Goal: Task Accomplishment & Management: Use online tool/utility

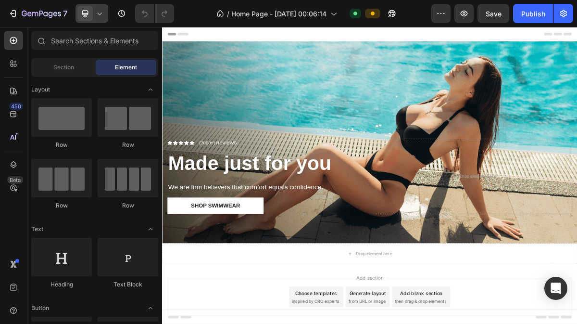
click at [98, 12] on icon at bounding box center [100, 14] width 10 height 10
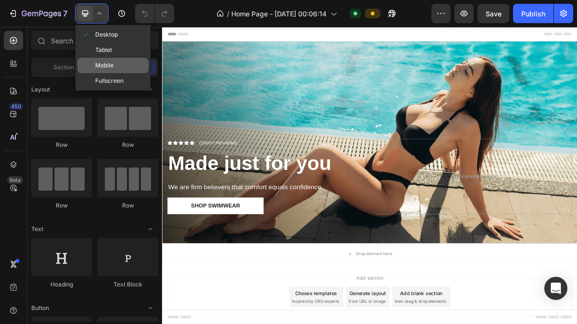
click at [101, 59] on div "Mobile" at bounding box center [112, 65] width 71 height 15
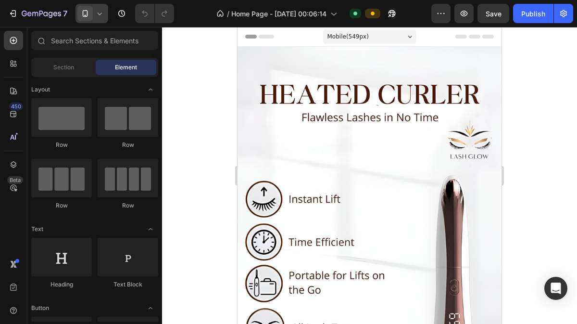
click at [98, 13] on icon at bounding box center [100, 14] width 10 height 10
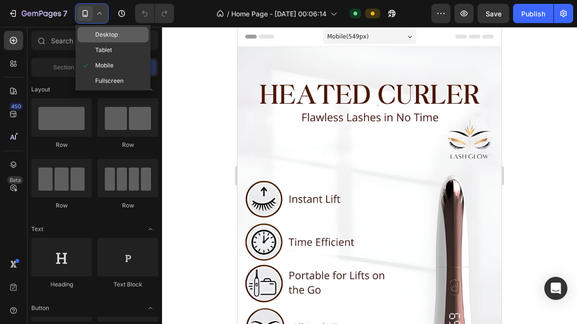
click at [100, 36] on span "Desktop" at bounding box center [106, 35] width 23 height 10
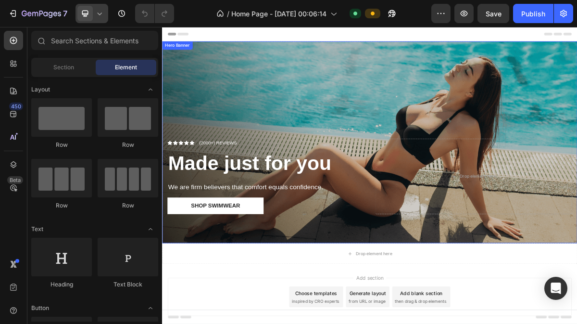
click at [326, 122] on div "Overlay" at bounding box center [450, 187] width 577 height 280
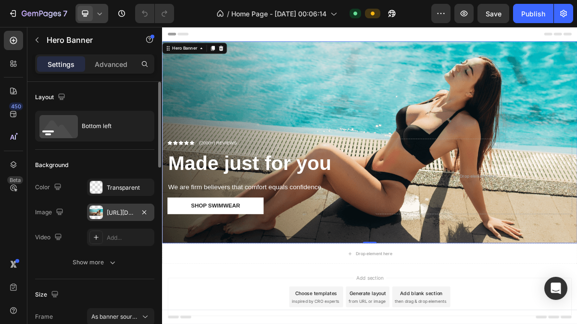
click at [119, 209] on div "[URL][DOMAIN_NAME]" at bounding box center [121, 212] width 28 height 9
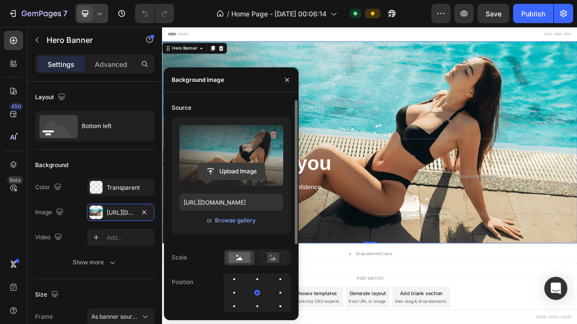
click at [232, 168] on input "file" at bounding box center [231, 171] width 66 height 16
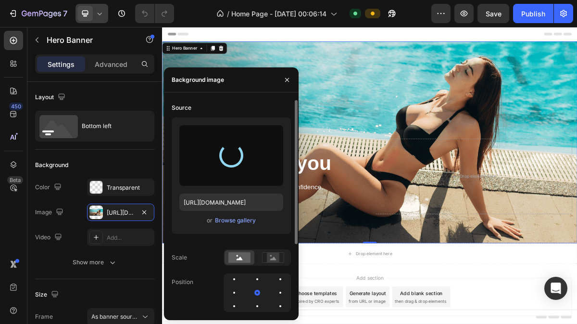
type input "[URL][DOMAIN_NAME]"
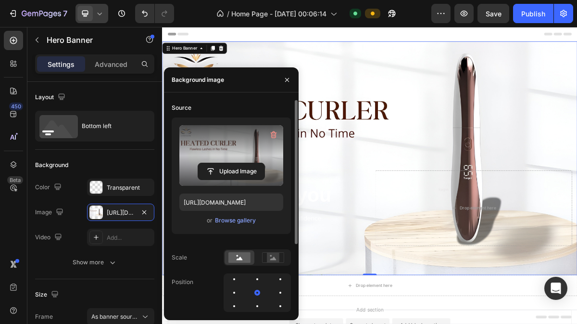
click at [434, 38] on div "Header" at bounding box center [451, 36] width 562 height 19
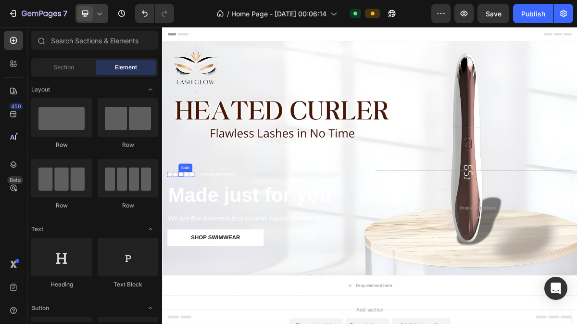
click at [189, 228] on icon at bounding box center [188, 231] width 7 height 6
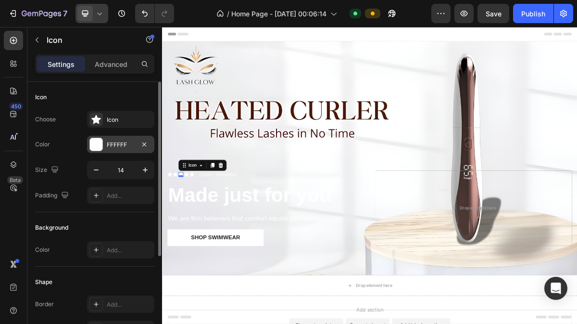
click at [121, 145] on div "FFFFFF" at bounding box center [121, 144] width 28 height 9
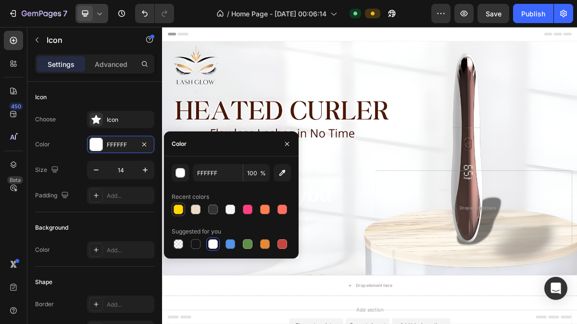
click at [176, 210] on div at bounding box center [179, 209] width 10 height 10
type input "FFD700"
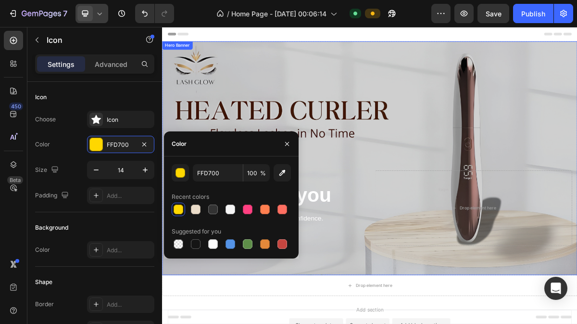
click at [282, 96] on div "Overlay" at bounding box center [450, 209] width 577 height 325
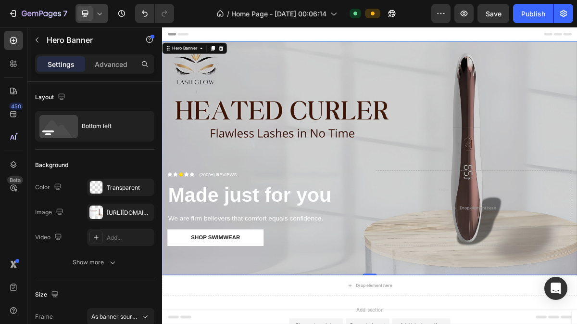
click at [476, 200] on div "Overlay" at bounding box center [450, 209] width 577 height 325
click at [577, 139] on div "Overlay" at bounding box center [450, 209] width 577 height 325
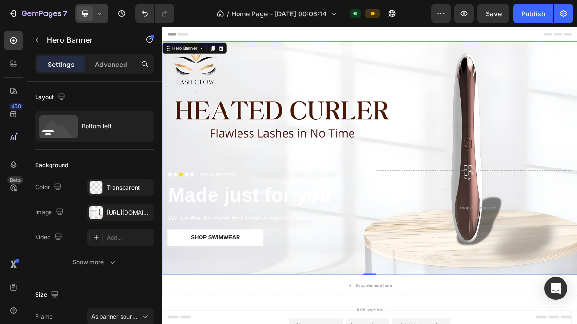
click at [347, 37] on div "Header" at bounding box center [451, 36] width 562 height 19
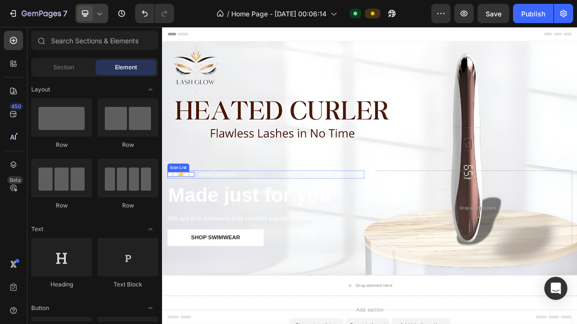
click at [199, 228] on div "Icon Icon Icon Icon Icon" at bounding box center [188, 231] width 38 height 7
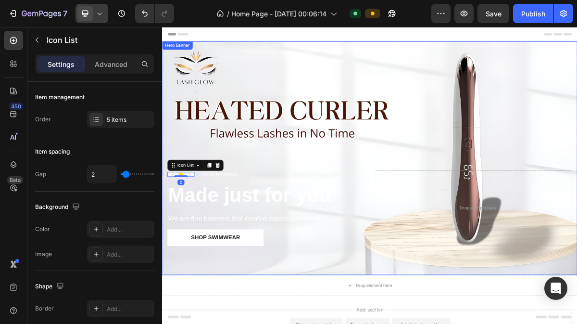
click at [287, 213] on div "Icon Icon Icon Icon Icon Icon List 0 (2000+) REVIEWS Text Block Row Made just f…" at bounding box center [450, 291] width 577 height 161
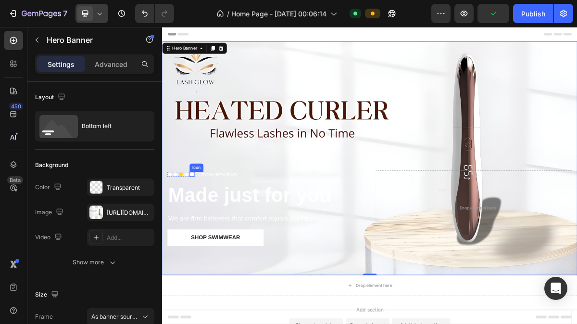
click at [206, 228] on icon at bounding box center [203, 231] width 7 height 7
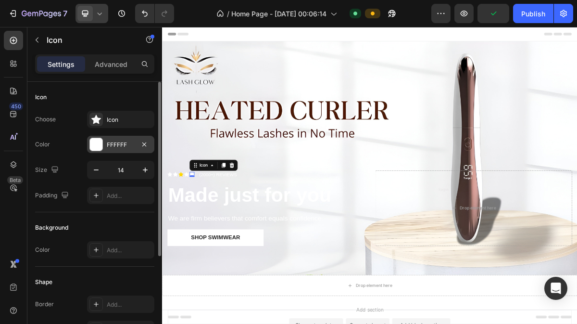
click at [126, 141] on div "FFFFFF" at bounding box center [121, 144] width 28 height 9
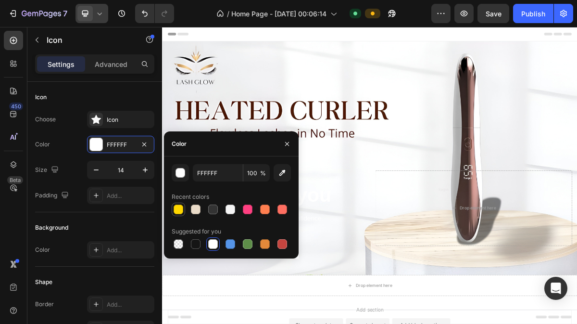
click at [177, 211] on div at bounding box center [179, 209] width 10 height 10
type input "FFD700"
click at [267, 75] on div "Overlay" at bounding box center [450, 209] width 577 height 325
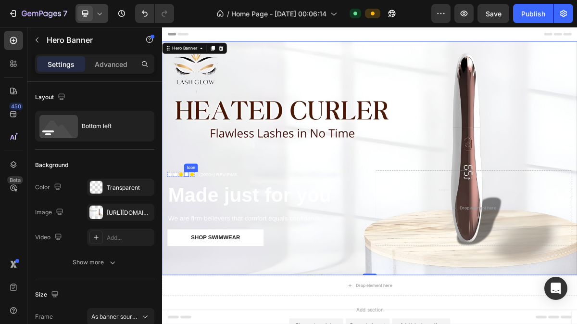
click at [194, 228] on icon at bounding box center [195, 231] width 7 height 6
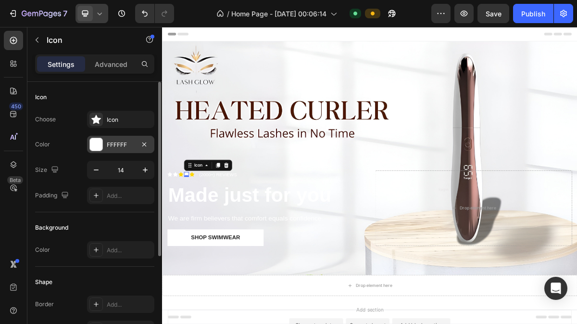
click at [114, 139] on div "FFFFFF" at bounding box center [120, 144] width 67 height 17
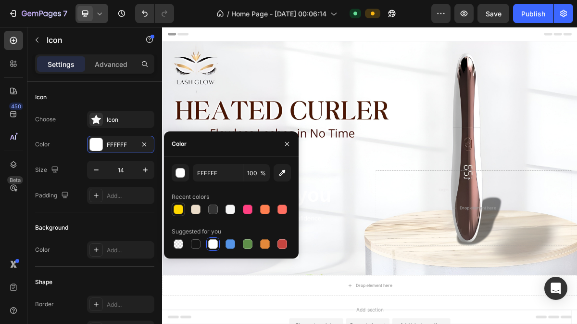
click at [176, 207] on div at bounding box center [179, 209] width 10 height 10
type input "FFD700"
click at [260, 87] on div "Overlay" at bounding box center [450, 209] width 577 height 325
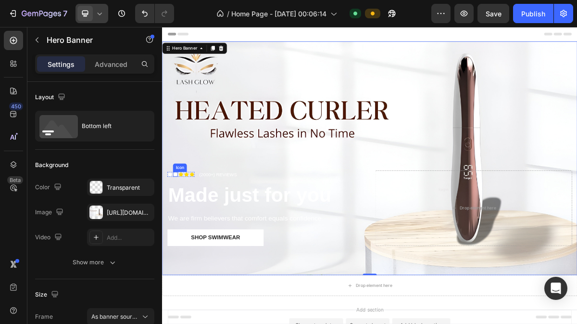
click at [177, 228] on icon at bounding box center [180, 231] width 7 height 7
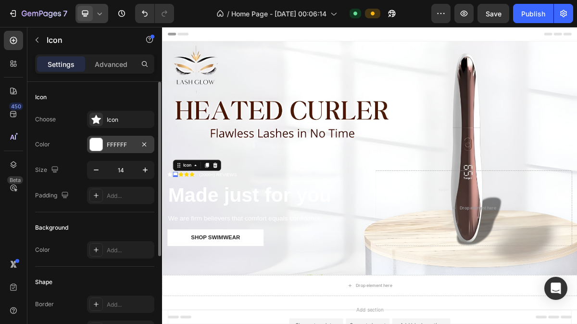
click at [118, 136] on div "FFFFFF" at bounding box center [120, 144] width 67 height 17
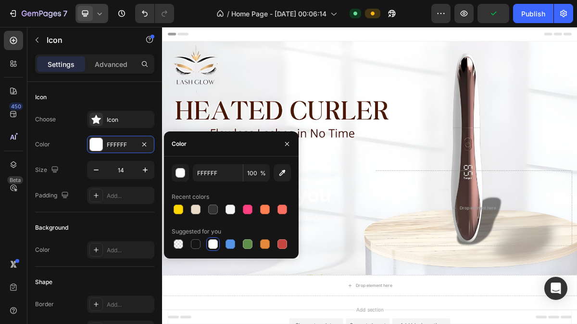
click at [177, 200] on div "Recent colors" at bounding box center [191, 196] width 38 height 9
click at [177, 204] on div at bounding box center [179, 209] width 10 height 10
type input "FFD700"
click at [420, 211] on div "Icon Icon 0 Icon Icon Icon Icon List (2000+) REVIEWS Text Block Row Made just f…" at bounding box center [450, 291] width 577 height 161
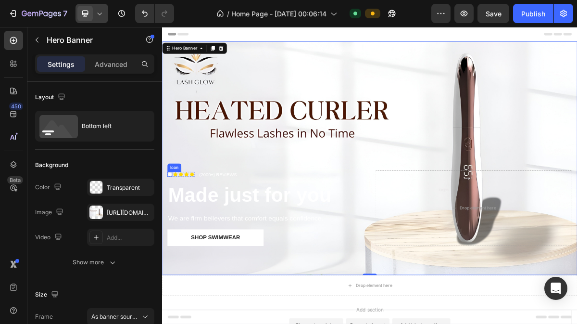
click at [171, 228] on icon at bounding box center [172, 231] width 7 height 6
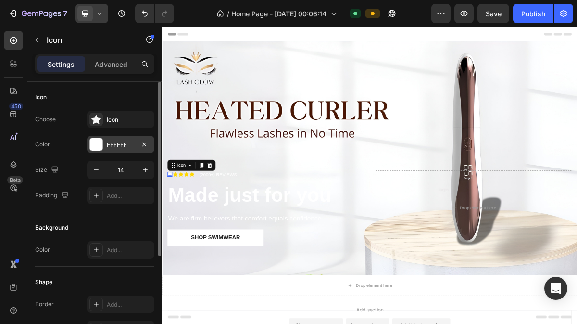
click at [108, 142] on div "FFFFFF" at bounding box center [121, 144] width 28 height 9
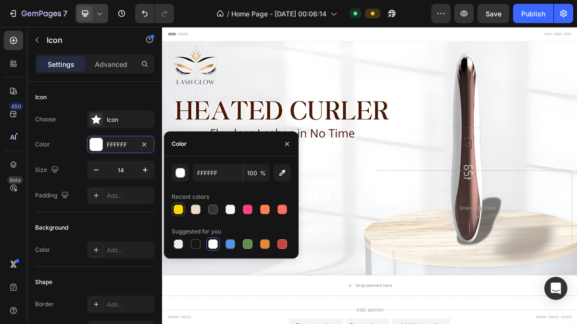
click at [177, 208] on div at bounding box center [179, 209] width 10 height 10
type input "FFD700"
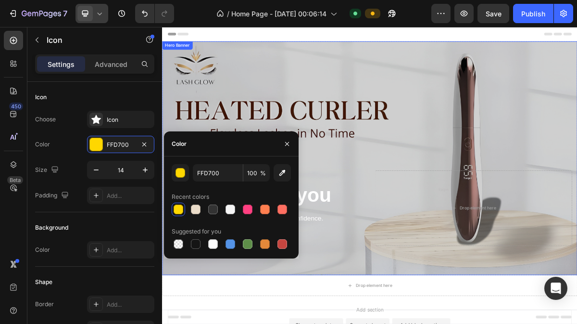
click at [478, 72] on div "Overlay" at bounding box center [450, 209] width 577 height 325
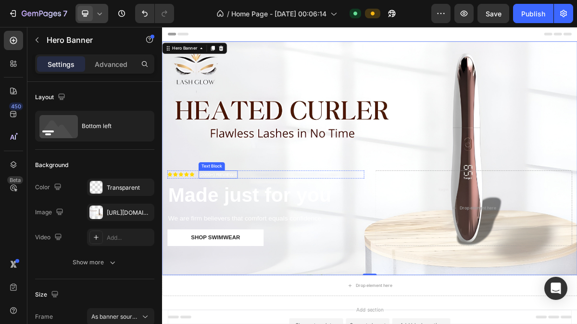
click at [230, 227] on p "(2000+) REVIEWS" at bounding box center [240, 232] width 52 height 10
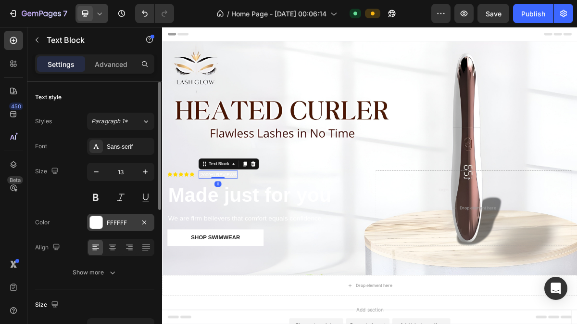
click at [118, 220] on div "FFFFFF" at bounding box center [121, 222] width 28 height 9
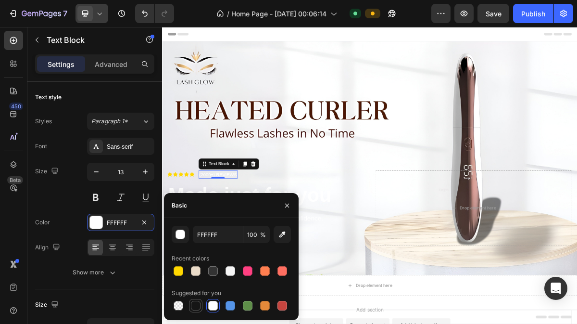
click at [196, 305] on div at bounding box center [196, 306] width 10 height 10
type input "151515"
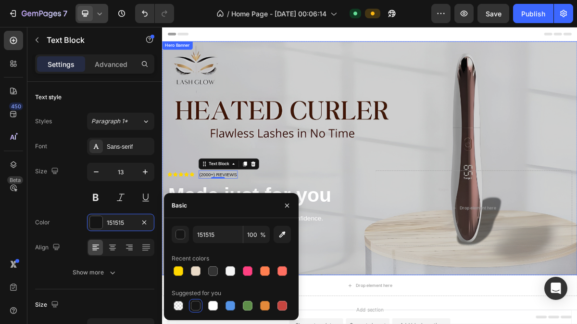
click at [502, 182] on div "Overlay" at bounding box center [450, 209] width 577 height 325
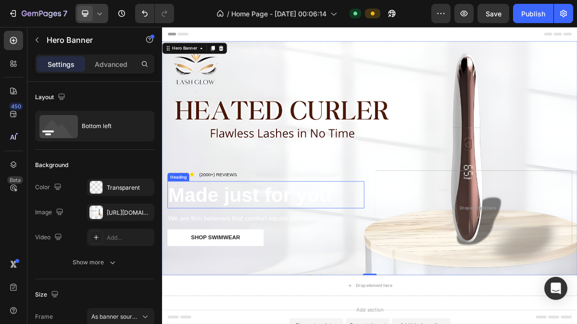
click at [352, 252] on strong "Made just for you" at bounding box center [283, 259] width 227 height 31
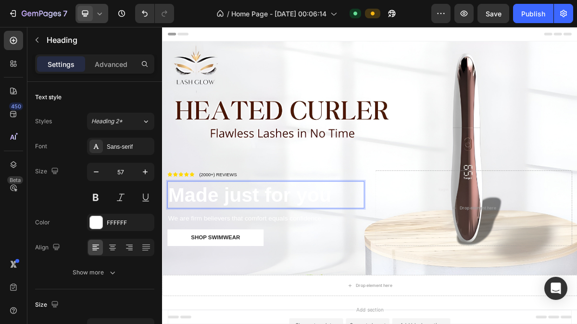
click at [277, 252] on strong "Made just for you" at bounding box center [283, 259] width 227 height 31
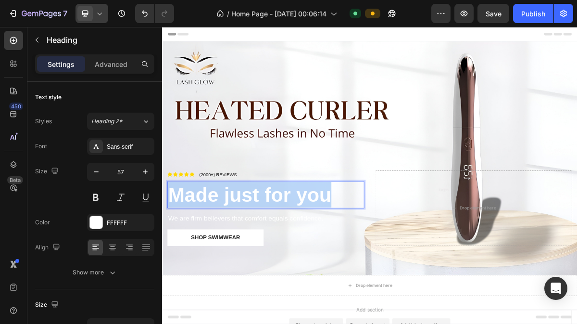
click at [277, 252] on strong "Made just for you" at bounding box center [283, 259] width 227 height 31
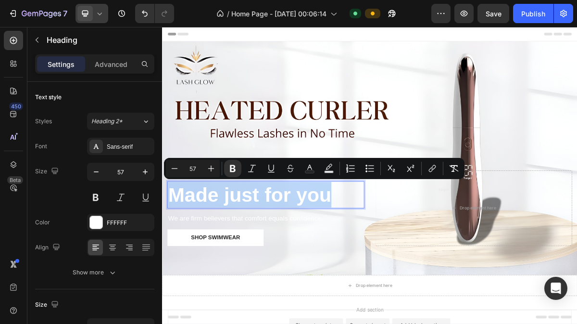
copy strong "Made just for you"
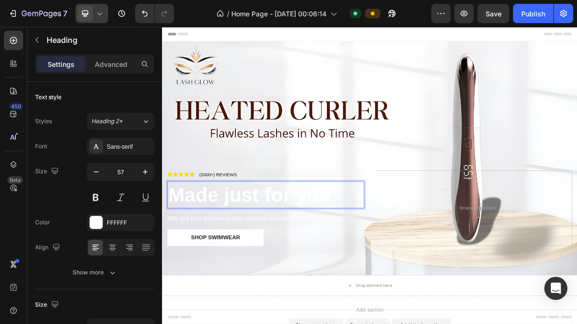
click at [277, 252] on strong "Made just for you" at bounding box center [283, 259] width 227 height 31
click at [302, 257] on strong "Made just for you" at bounding box center [283, 259] width 227 height 31
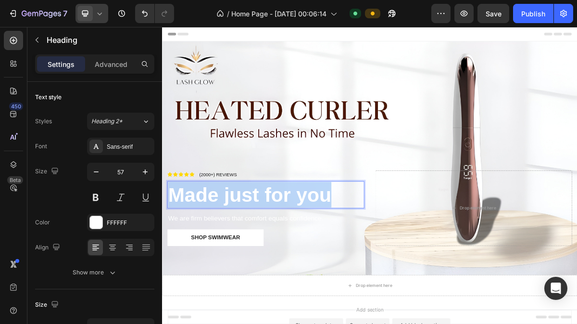
click at [302, 257] on strong "Made just for you" at bounding box center [283, 259] width 227 height 31
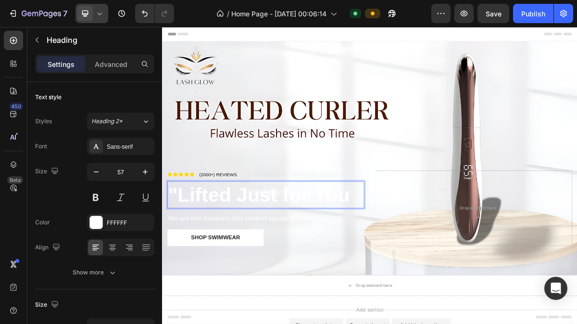
click at [184, 251] on strong ""Lifted Just for You" at bounding box center [296, 259] width 252 height 31
click at [184, 251] on strong "Lifted Just for You" at bounding box center [289, 259] width 239 height 31
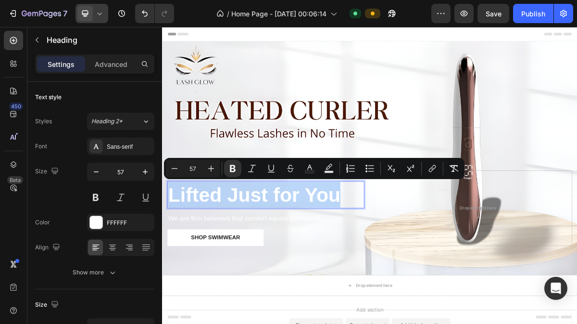
click at [324, 268] on strong "Lifted Just for You" at bounding box center [289, 259] width 239 height 31
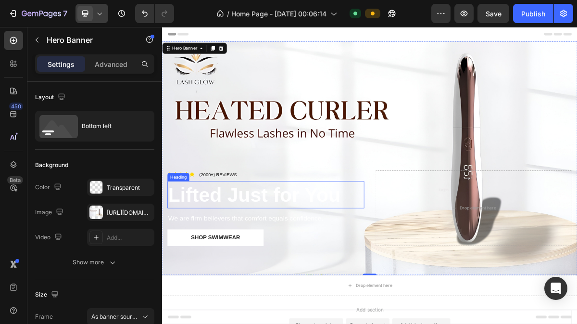
click at [310, 251] on strong "Lifted Just for You" at bounding box center [289, 259] width 239 height 31
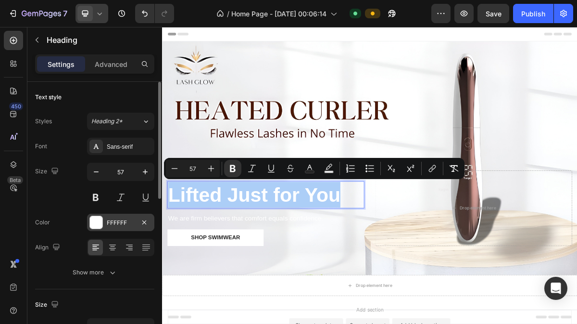
click at [114, 222] on div "FFFFFF" at bounding box center [121, 222] width 28 height 9
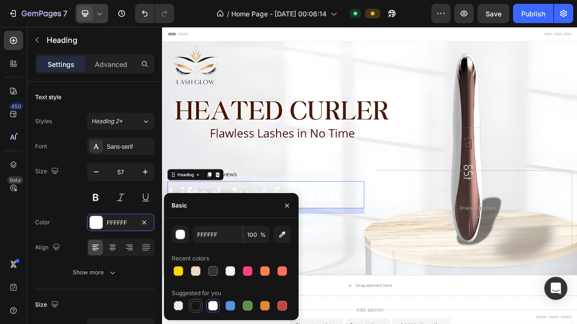
click at [193, 308] on div at bounding box center [196, 306] width 10 height 10
type input "151515"
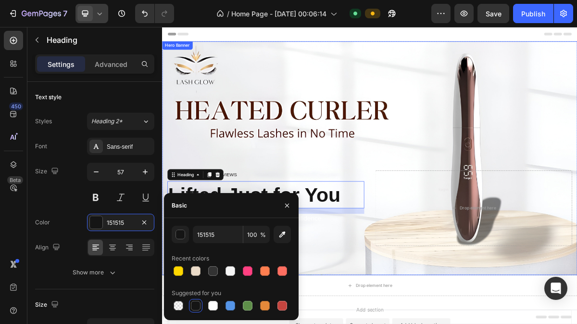
click at [472, 219] on div "Icon Icon Icon Icon Icon Icon List (2000+) REVIEWS Text Block Row ⁠⁠⁠⁠⁠⁠⁠ Lifte…" at bounding box center [450, 291] width 577 height 161
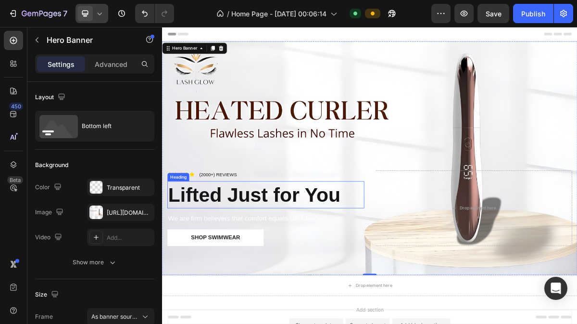
click at [339, 250] on strong "Lifted Just for You" at bounding box center [289, 259] width 239 height 31
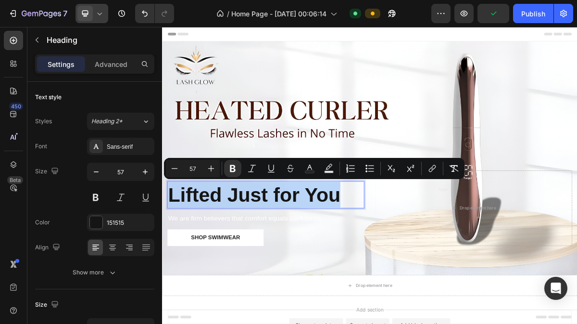
click at [259, 211] on div "Icon Icon Icon Icon Icon Icon List (2000+) REVIEWS Text Block Row Lifted Just f…" at bounding box center [450, 291] width 577 height 161
click at [258, 220] on div "Icon Icon Icon Icon Icon Icon List (2000+) REVIEWS Text Block Row Lifted Just f…" at bounding box center [450, 291] width 577 height 161
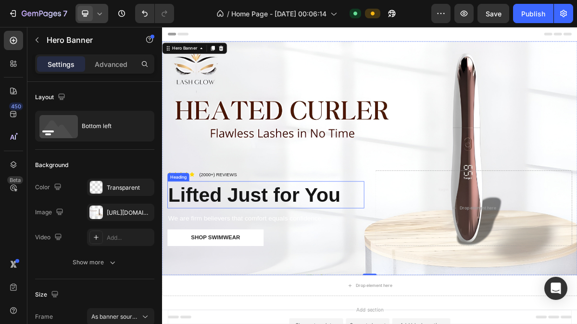
click at [313, 245] on strong "Lifted Just for You" at bounding box center [289, 259] width 239 height 31
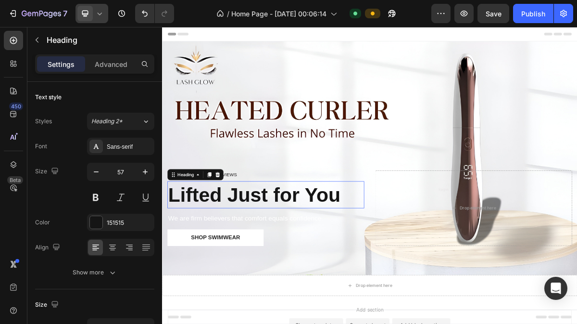
click at [313, 245] on strong "Lifted Just for You" at bounding box center [289, 259] width 239 height 31
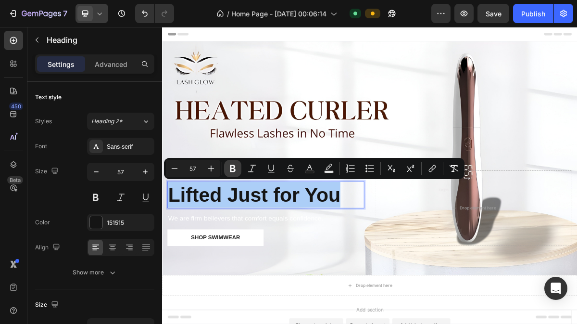
click at [235, 165] on icon "Editor contextual toolbar" at bounding box center [233, 168] width 6 height 7
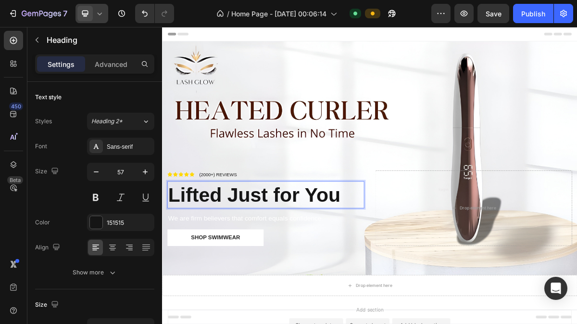
click at [249, 256] on p "Lifted Just for You" at bounding box center [306, 260] width 272 height 36
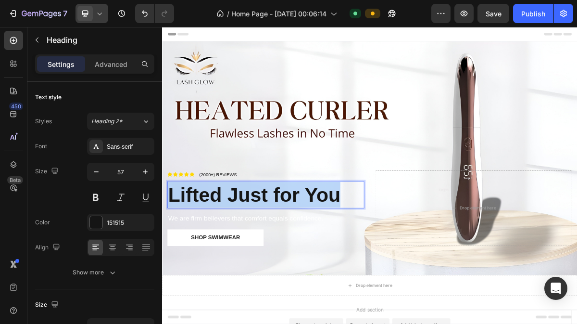
click at [249, 256] on p "Lifted Just for You" at bounding box center [306, 260] width 272 height 36
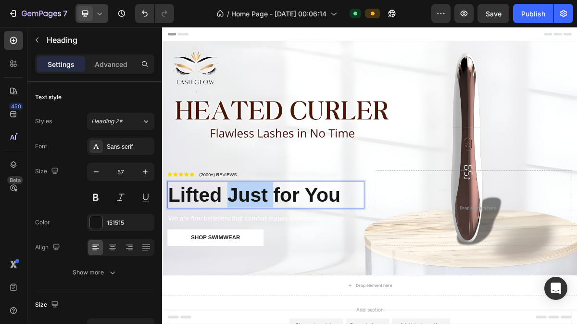
click at [249, 256] on p "Lifted Just for You" at bounding box center [306, 260] width 272 height 36
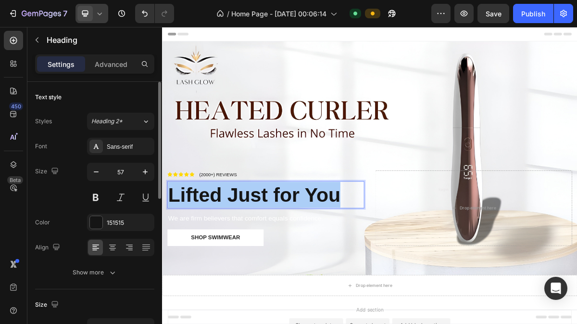
click at [105, 193] on div at bounding box center [120, 197] width 67 height 17
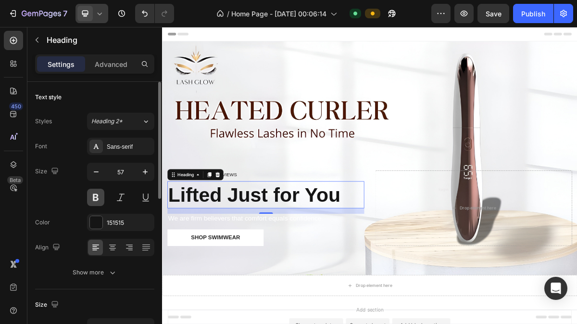
click at [99, 195] on button at bounding box center [95, 197] width 17 height 17
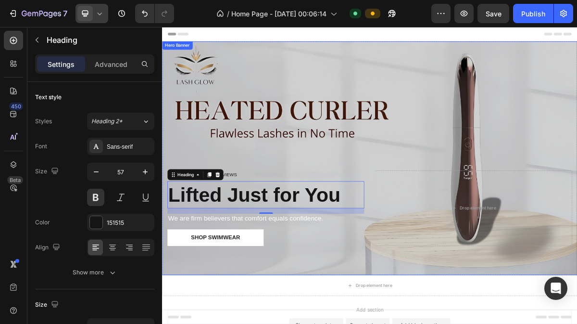
click at [380, 188] on div "Overlay" at bounding box center [450, 209] width 577 height 325
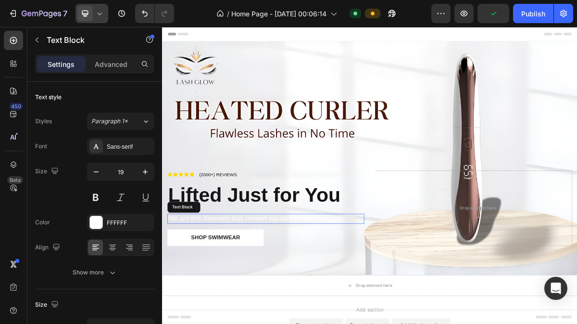
click at [354, 287] on p "We are firm believers that comfort equals confidence." at bounding box center [306, 293] width 272 height 12
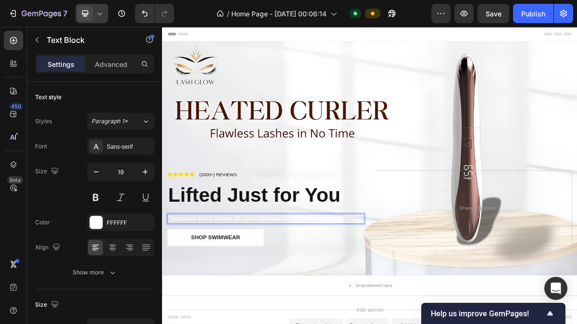
click at [278, 287] on p ""Because lifted lashes lift your confidence too" at bounding box center [306, 293] width 272 height 12
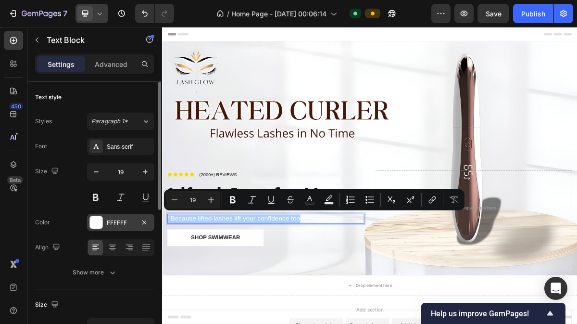
click at [132, 222] on div "FFFFFF" at bounding box center [121, 222] width 28 height 9
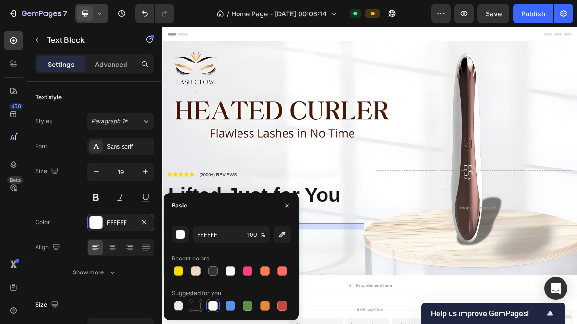
drag, startPoint x: 199, startPoint y: 300, endPoint x: 354, endPoint y: 210, distance: 179.5
click at [199, 300] on div at bounding box center [196, 306] width 12 height 12
type input "151515"
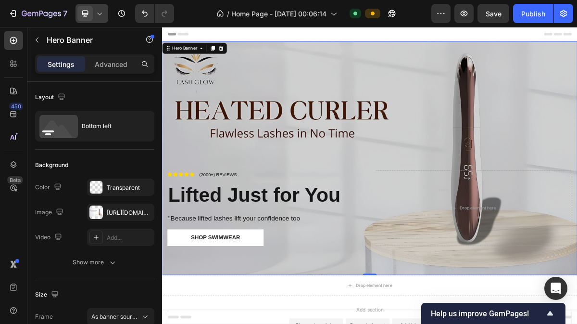
click at [577, 169] on div "Overlay" at bounding box center [450, 209] width 577 height 325
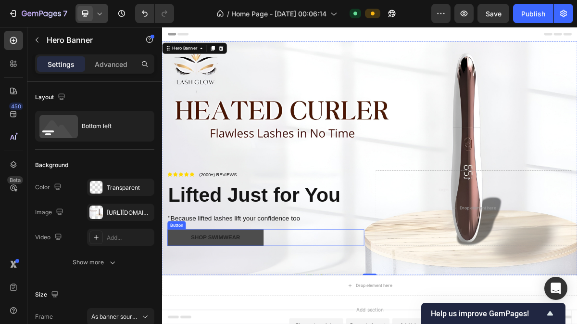
click at [292, 322] on button "Shop Swimwear" at bounding box center [236, 319] width 134 height 23
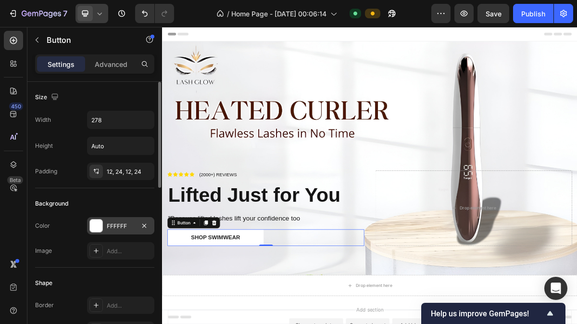
click at [128, 222] on div "FFFFFF" at bounding box center [121, 226] width 28 height 9
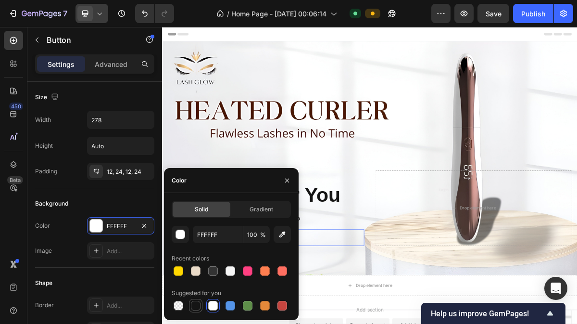
drag, startPoint x: 196, startPoint y: 302, endPoint x: 265, endPoint y: 252, distance: 85.0
click at [196, 302] on div at bounding box center [196, 306] width 10 height 10
type input "151515"
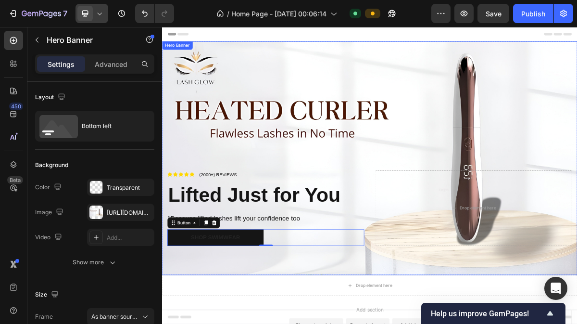
click at [451, 266] on div "Icon Icon Icon Icon Icon Icon List (2000+) REVIEWS Text Block Row Lifted Just f…" at bounding box center [450, 291] width 577 height 161
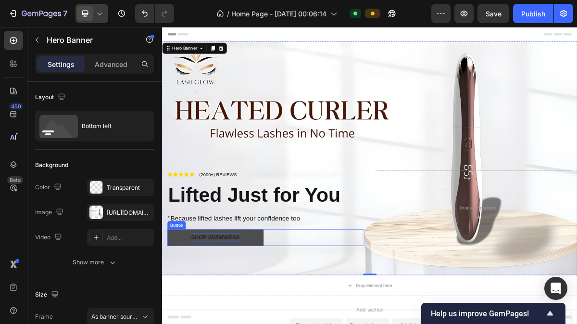
click at [239, 314] on div "Shop Swimwear" at bounding box center [236, 320] width 68 height 12
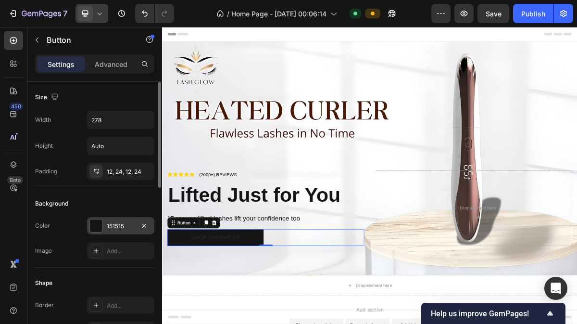
click at [119, 223] on div "151515" at bounding box center [121, 226] width 28 height 9
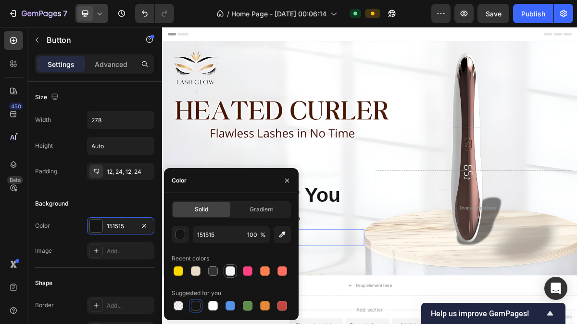
click at [232, 271] on div at bounding box center [231, 271] width 10 height 10
type input "F5F5F5"
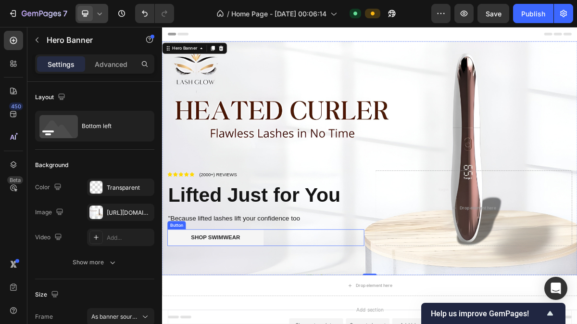
click at [306, 312] on div "Shop Swimwear Button" at bounding box center [306, 319] width 274 height 23
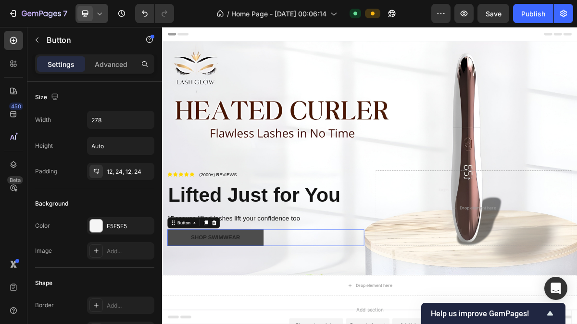
click at [294, 314] on button "Shop Swimwear" at bounding box center [236, 319] width 134 height 23
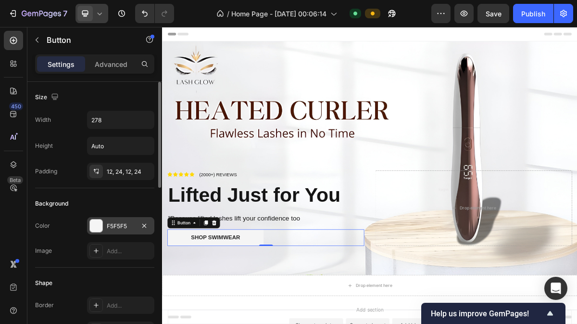
click at [116, 227] on div "F5F5F5" at bounding box center [121, 226] width 28 height 9
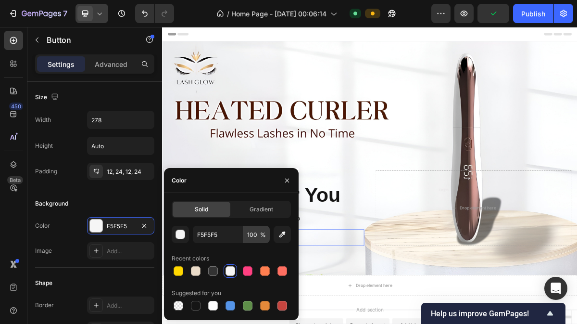
click at [196, 305] on div at bounding box center [196, 306] width 10 height 10
type input "151515"
click at [405, 262] on p "Lifted Just for You" at bounding box center [306, 260] width 272 height 36
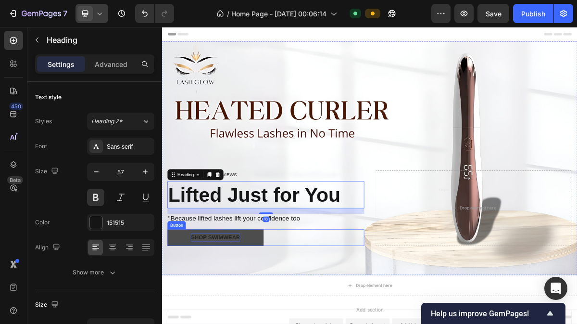
click at [241, 314] on div "Shop Swimwear" at bounding box center [236, 320] width 68 height 12
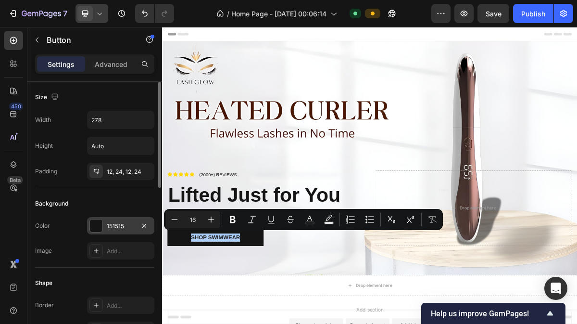
click at [123, 226] on div "151515" at bounding box center [121, 226] width 28 height 9
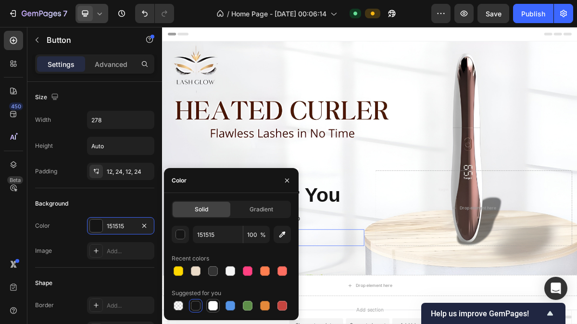
click at [214, 306] on div at bounding box center [213, 306] width 10 height 10
type input "FFFFFF"
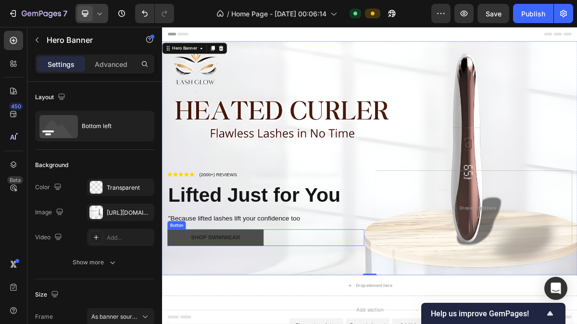
click at [287, 316] on button "Shop Swimwear" at bounding box center [236, 319] width 134 height 23
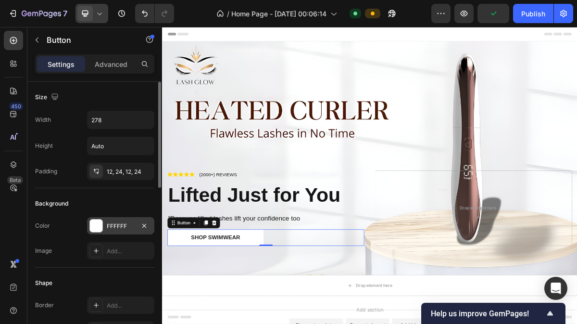
click at [126, 225] on div "FFFFFF" at bounding box center [121, 226] width 28 height 9
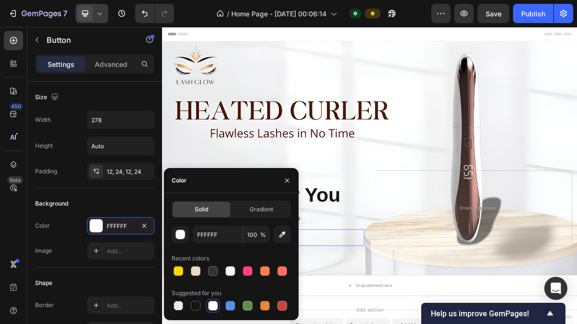
click at [196, 305] on div at bounding box center [196, 306] width 10 height 10
type input "151515"
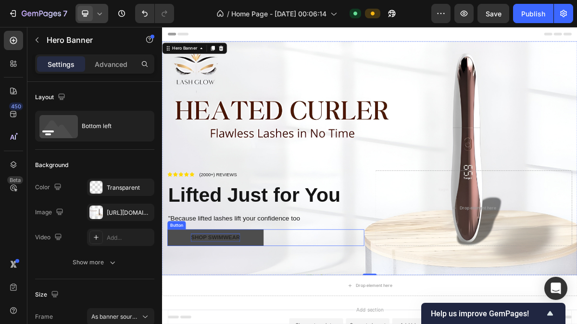
click at [239, 314] on p "Shop Swimwear" at bounding box center [236, 320] width 68 height 12
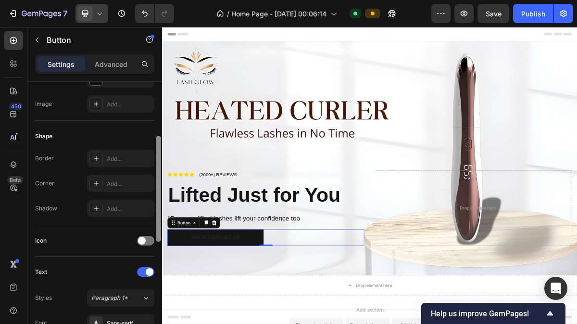
scroll to position [161, 0]
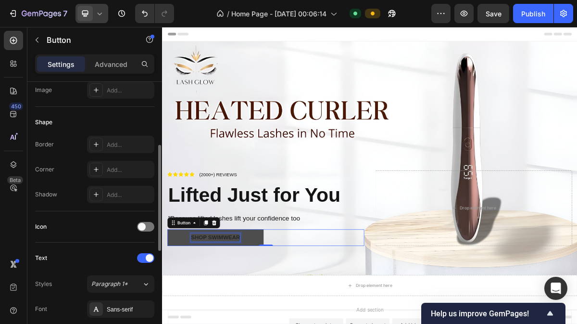
click at [229, 314] on p "Shop Swimwear" at bounding box center [236, 320] width 68 height 12
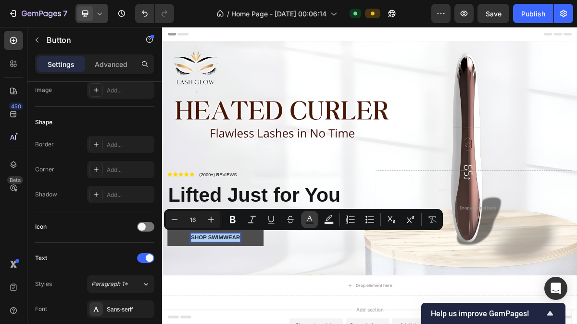
click at [309, 217] on icon "Editor contextual toolbar" at bounding box center [309, 217] width 5 height 5
type input "242424"
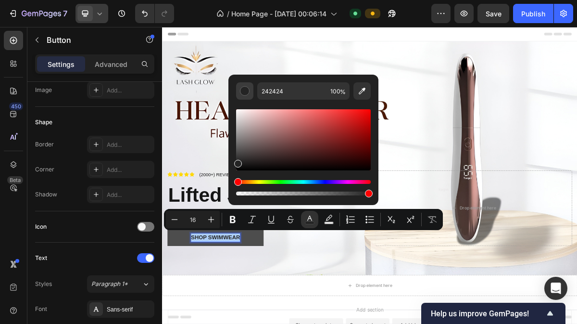
click at [249, 92] on div "Editor contextual toolbar" at bounding box center [245, 91] width 10 height 10
click at [312, 90] on input "242424" at bounding box center [291, 90] width 69 height 17
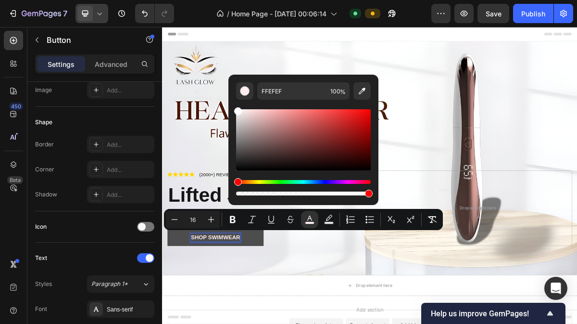
type input "FFFFFF"
drag, startPoint x: 240, startPoint y: 161, endPoint x: 233, endPoint y: 104, distance: 56.8
click at [233, 104] on div "FFFFFF 100 %" at bounding box center [303, 136] width 150 height 123
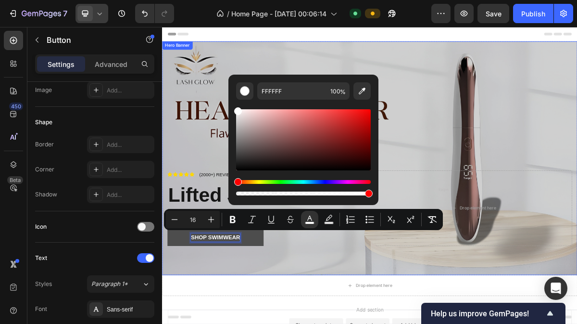
click at [503, 113] on div "Overlay" at bounding box center [450, 209] width 577 height 325
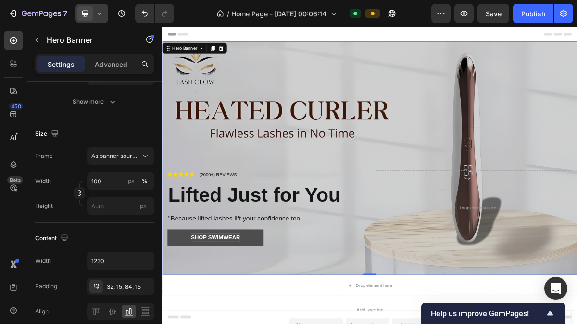
scroll to position [0, 0]
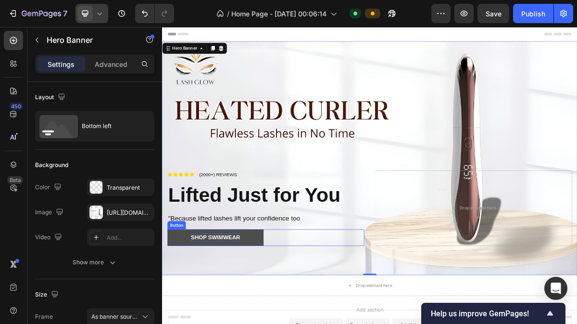
click at [250, 315] on span "Shop Swimwear" at bounding box center [236, 319] width 68 height 8
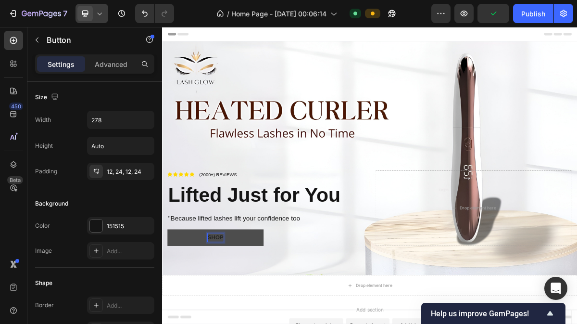
click at [169, 308] on button "shop" at bounding box center [236, 319] width 134 height 23
click at [227, 314] on p "shop Curler" at bounding box center [236, 320] width 56 height 12
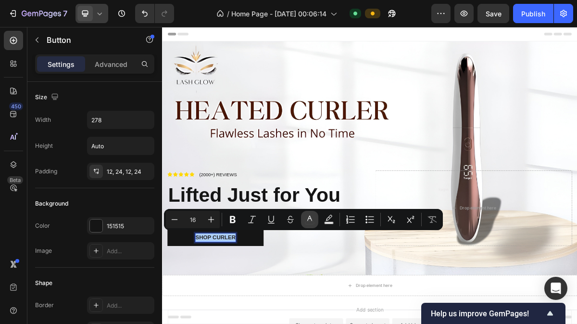
click at [306, 225] on button "color" at bounding box center [309, 219] width 17 height 17
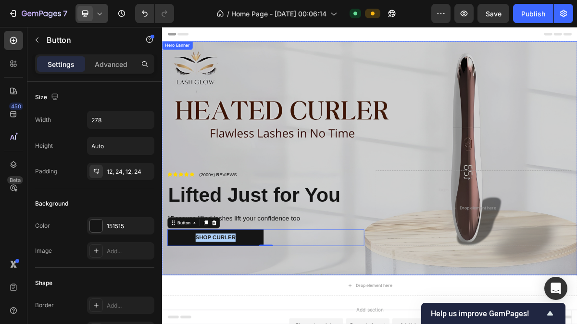
drag, startPoint x: 395, startPoint y: 141, endPoint x: 264, endPoint y: 143, distance: 131.3
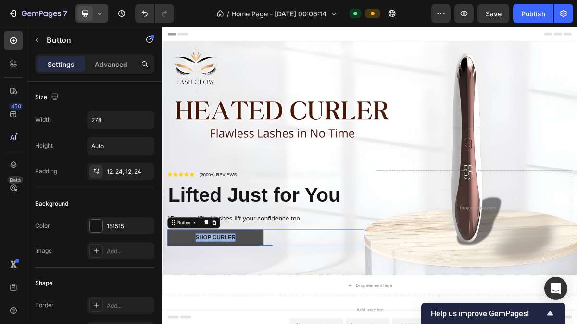
click at [240, 314] on p "shop Curler" at bounding box center [236, 320] width 56 height 12
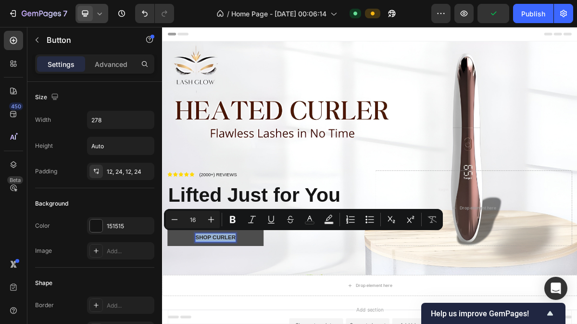
drag, startPoint x: 240, startPoint y: 311, endPoint x: 235, endPoint y: 311, distance: 5.8
click at [235, 314] on p "shop Curler" at bounding box center [236, 320] width 56 height 12
click at [324, 218] on icon "Editor contextual toolbar" at bounding box center [329, 219] width 10 height 10
type input "000000"
type input "77"
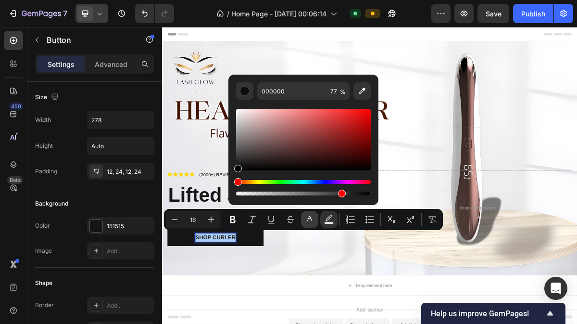
click at [312, 220] on icon "Editor contextual toolbar" at bounding box center [309, 217] width 5 height 5
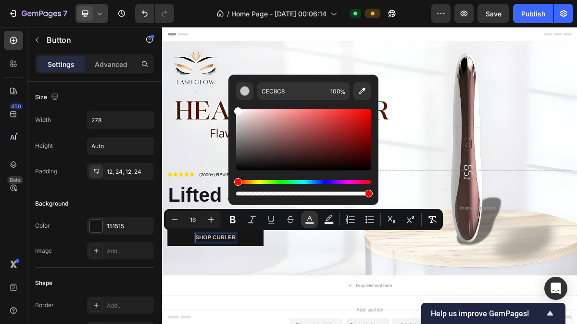
type input "FFFFFF"
drag, startPoint x: 240, startPoint y: 120, endPoint x: 236, endPoint y: 109, distance: 12.1
click at [236, 109] on div "Editor contextual toolbar" at bounding box center [303, 139] width 135 height 61
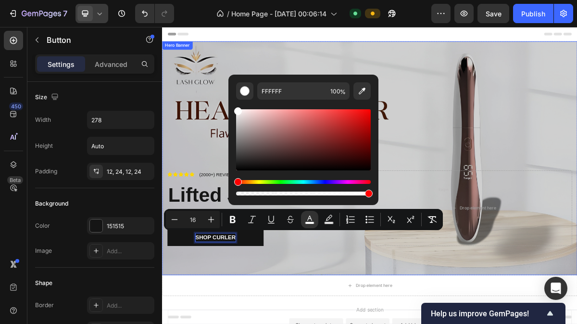
click at [478, 98] on div "Overlay" at bounding box center [450, 209] width 577 height 325
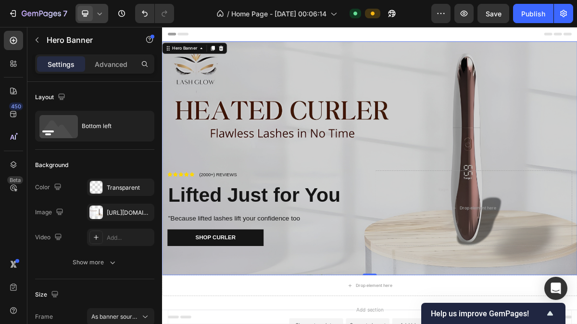
click at [476, 103] on div "Overlay" at bounding box center [450, 209] width 577 height 325
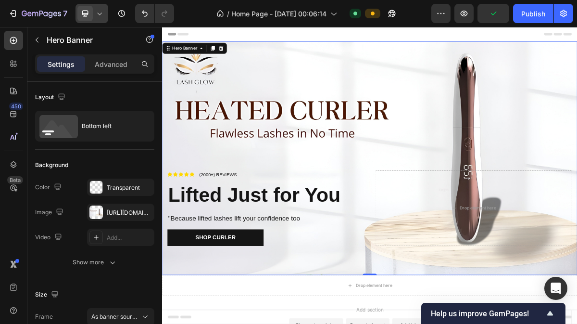
click at [97, 13] on icon at bounding box center [100, 14] width 10 height 10
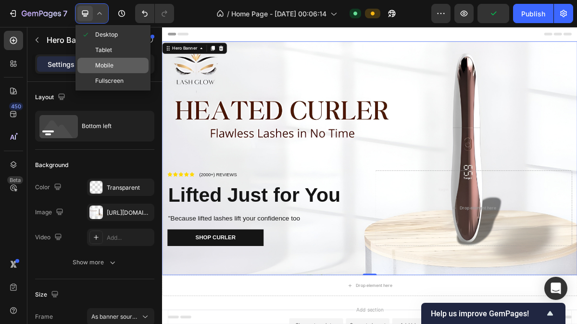
click at [107, 65] on span "Mobile" at bounding box center [104, 66] width 18 height 10
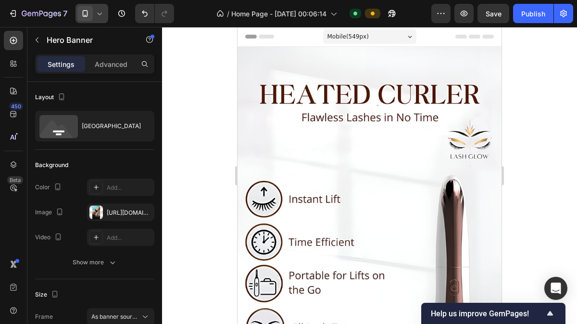
click at [98, 9] on icon at bounding box center [100, 14] width 10 height 10
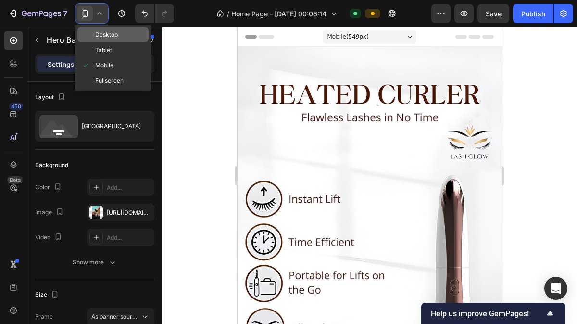
click at [101, 31] on span "Desktop" at bounding box center [106, 35] width 23 height 10
type input "1230"
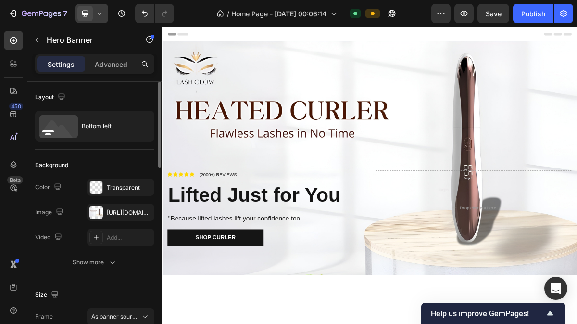
click at [122, 59] on p "Advanced" at bounding box center [111, 64] width 33 height 10
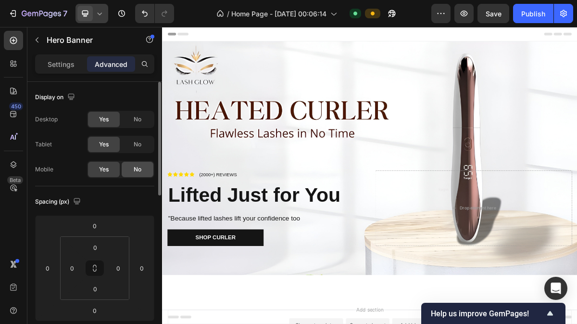
click at [129, 165] on div "No" at bounding box center [138, 169] width 32 height 15
click at [69, 62] on p "Settings" at bounding box center [61, 64] width 27 height 10
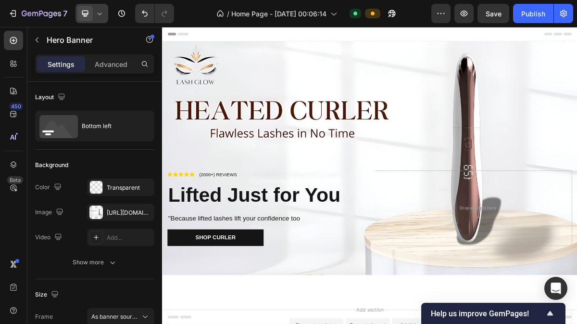
click at [97, 15] on icon at bounding box center [100, 14] width 10 height 10
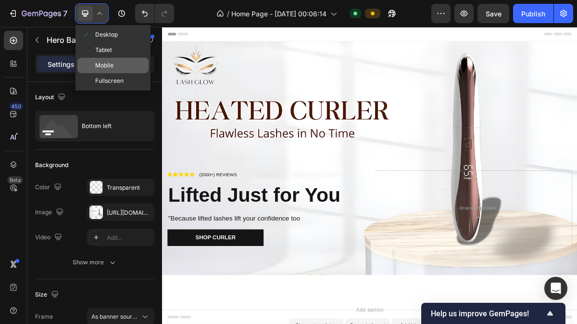
click at [114, 69] on div "Mobile" at bounding box center [112, 65] width 71 height 15
type input "100%"
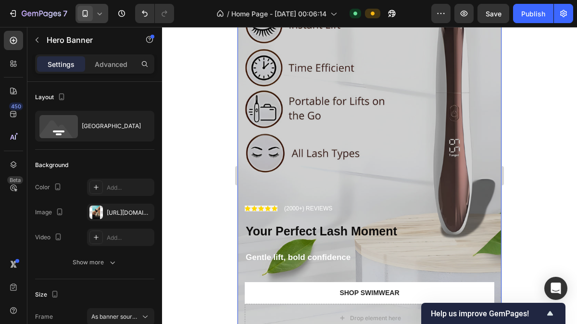
scroll to position [228, 0]
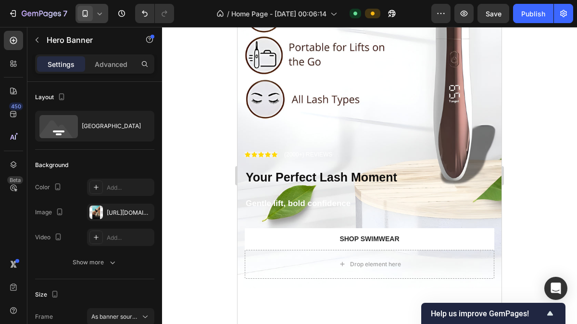
click at [534, 158] on div at bounding box center [369, 175] width 415 height 297
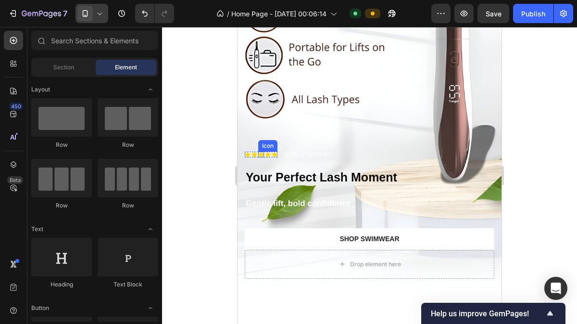
click at [260, 151] on icon at bounding box center [261, 153] width 6 height 5
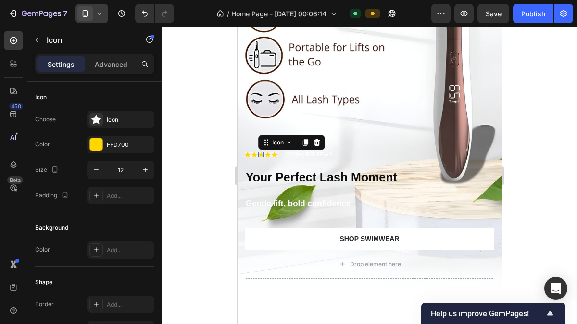
click at [260, 151] on div "Icon 0" at bounding box center [261, 154] width 6 height 6
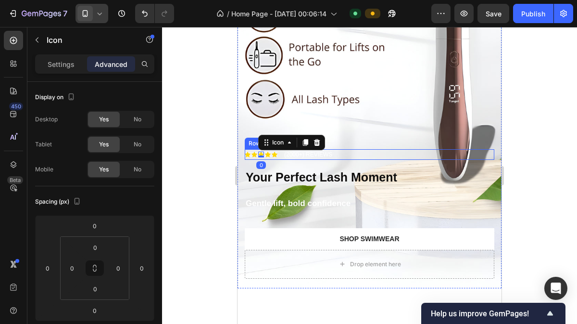
click at [382, 149] on div "Icon Icon Icon 0 Icon Icon Icon List (2000+) REVIEWS Text Block Row" at bounding box center [370, 154] width 250 height 11
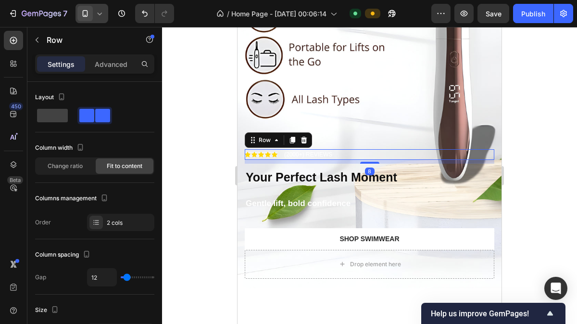
click at [536, 138] on div at bounding box center [369, 175] width 415 height 297
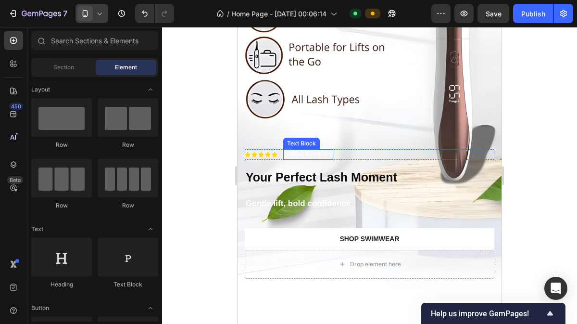
click at [312, 150] on p "(2000+) REVIEWS" at bounding box center [308, 154] width 48 height 9
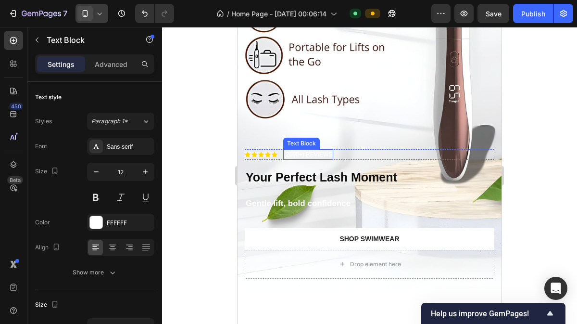
click at [312, 150] on p "(2000+) REVIEWS" at bounding box center [308, 154] width 48 height 9
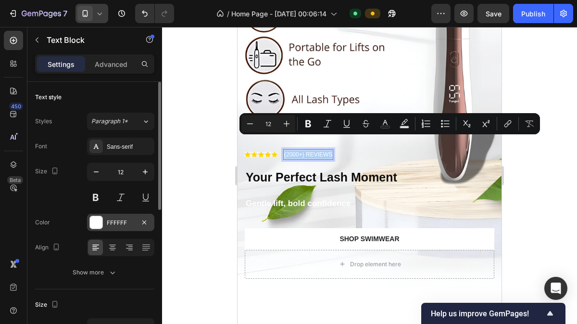
click at [119, 219] on div "FFFFFF" at bounding box center [121, 222] width 28 height 9
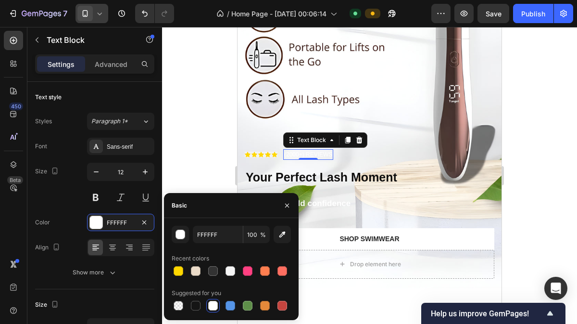
click at [193, 314] on div "FFFFFF 100 % Recent colors Suggested for you" at bounding box center [231, 269] width 135 height 102
drag, startPoint x: 195, startPoint y: 304, endPoint x: 90, endPoint y: 189, distance: 155.9
click at [195, 304] on div at bounding box center [196, 306] width 10 height 10
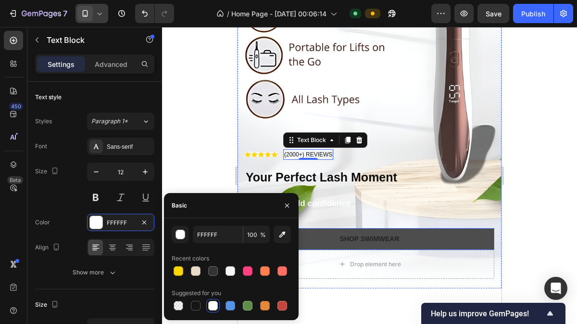
type input "151515"
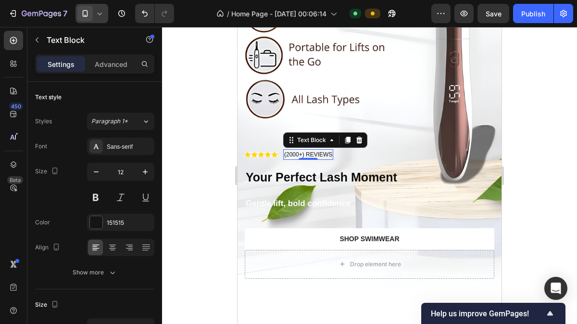
click at [531, 144] on div at bounding box center [369, 175] width 415 height 297
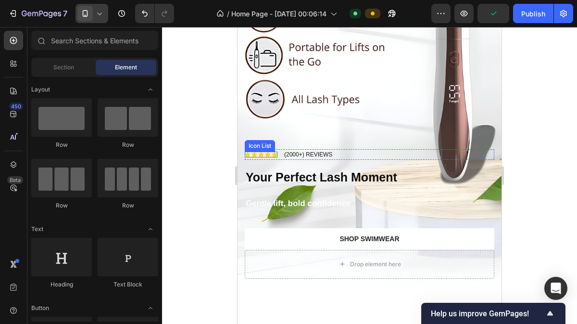
click at [272, 151] on icon at bounding box center [275, 154] width 6 height 6
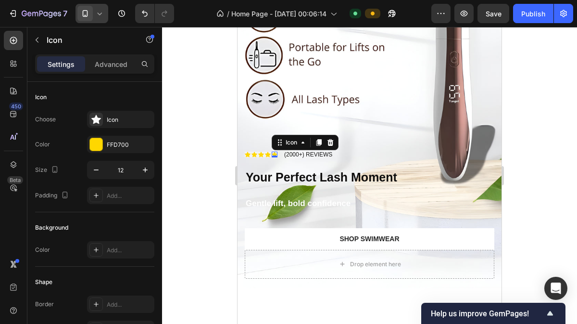
click at [188, 159] on div at bounding box center [369, 175] width 415 height 297
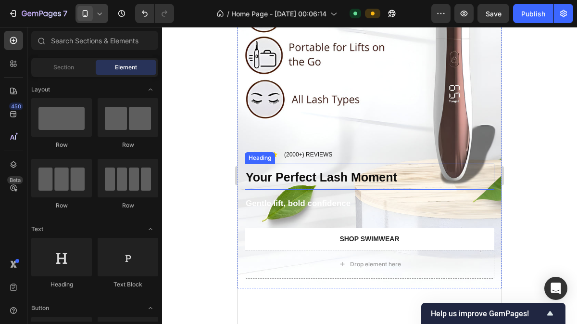
click at [364, 170] on strong "Your Perfect Lash Moment" at bounding box center [321, 176] width 151 height 13
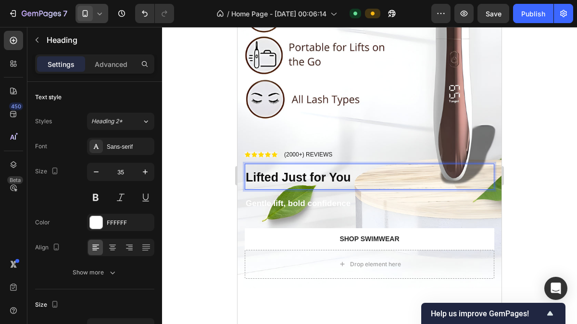
click at [315, 170] on strong "Lifted Just for You" at bounding box center [298, 176] width 105 height 13
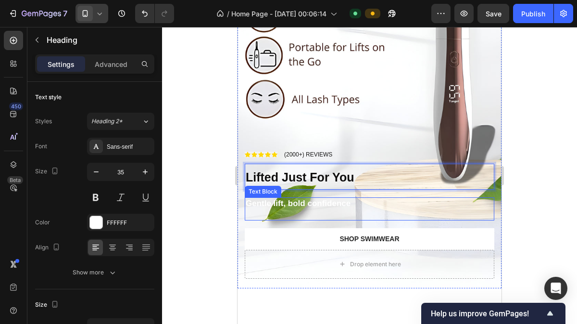
click at [308, 199] on strong "Gentle lift, bold confidence" at bounding box center [298, 203] width 105 height 9
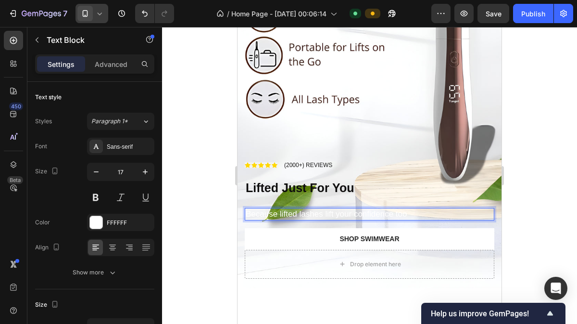
click at [301, 209] on p "Because lifted lashes lift your confidence too" at bounding box center [370, 214] width 248 height 11
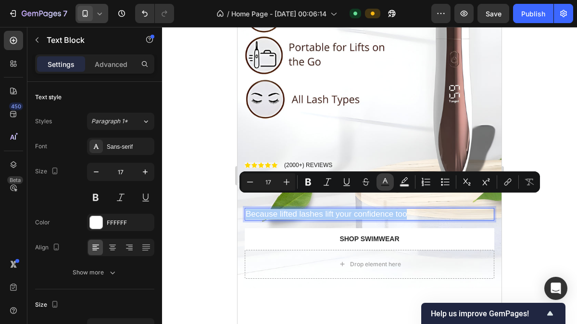
click at [388, 182] on icon "Editor contextual toolbar" at bounding box center [385, 182] width 10 height 10
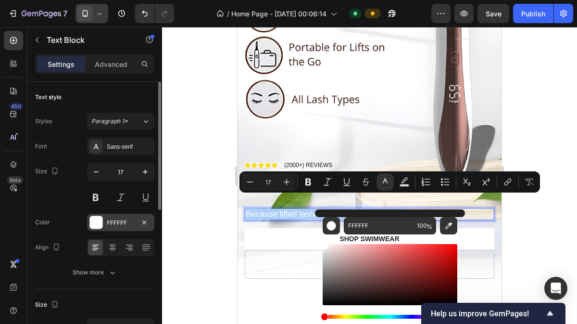
click at [132, 223] on div "FFFFFF" at bounding box center [121, 222] width 28 height 9
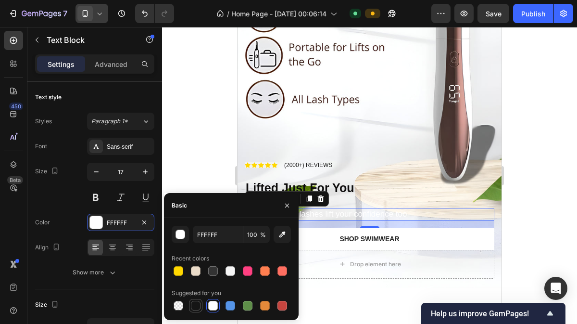
click at [196, 302] on div at bounding box center [196, 306] width 10 height 10
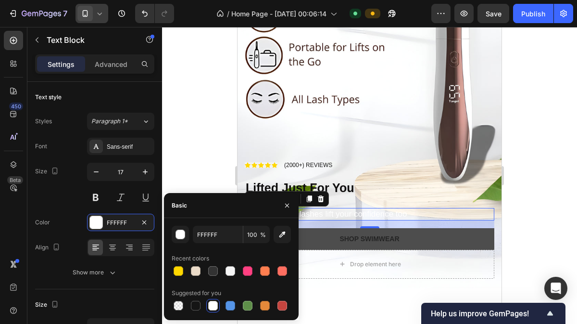
type input "151515"
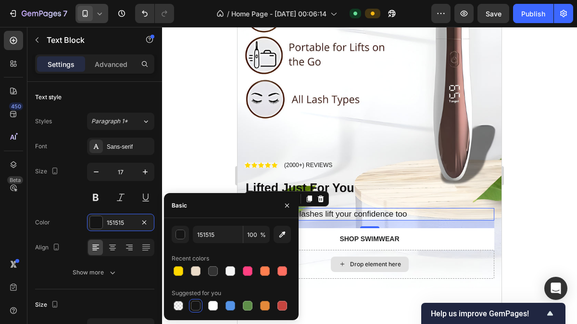
click at [551, 201] on div at bounding box center [369, 175] width 415 height 297
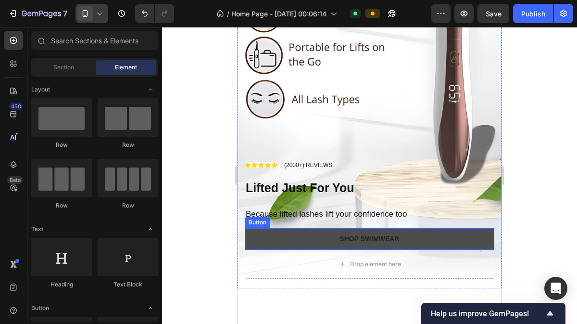
click at [415, 229] on button "Shop Swimwear" at bounding box center [370, 239] width 250 height 22
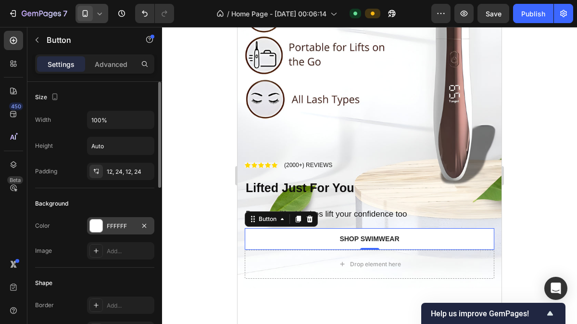
click at [115, 225] on div "FFFFFF" at bounding box center [121, 226] width 28 height 9
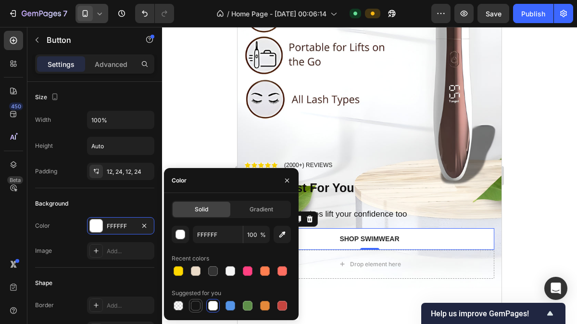
click at [195, 307] on div at bounding box center [196, 306] width 10 height 10
type input "151515"
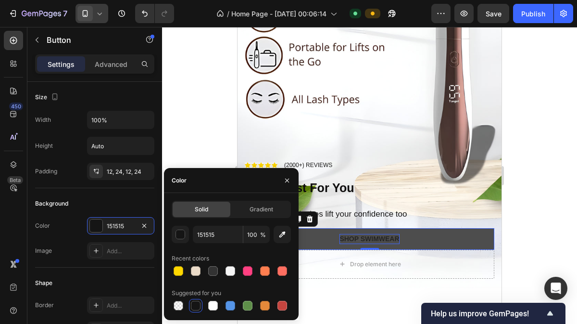
click at [359, 234] on div "Shop Swimwear" at bounding box center [369, 239] width 60 height 10
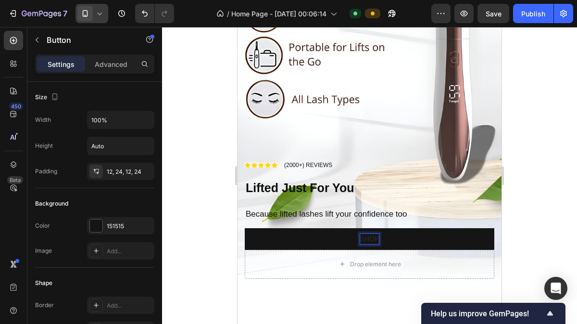
click at [245, 228] on button "Shop" at bounding box center [370, 239] width 250 height 22
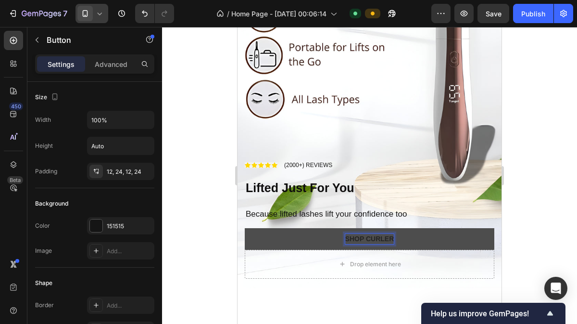
click at [378, 234] on p "Shop curler" at bounding box center [369, 239] width 49 height 10
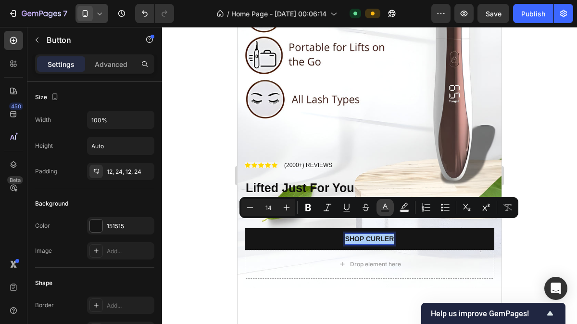
click at [390, 207] on icon "Editor contextual toolbar" at bounding box center [385, 207] width 10 height 10
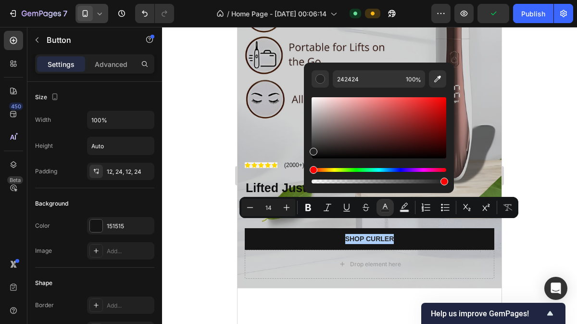
drag, startPoint x: 549, startPoint y: 165, endPoint x: 311, endPoint y: 137, distance: 239.2
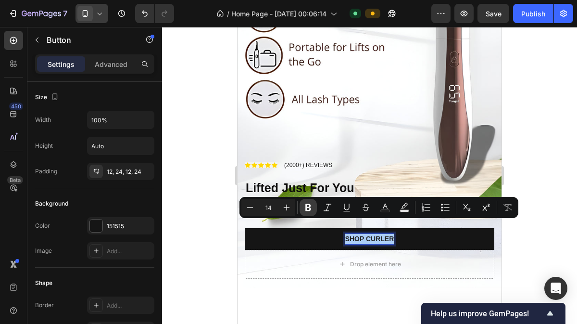
drag, startPoint x: 116, startPoint y: 193, endPoint x: 314, endPoint y: 215, distance: 198.4
click at [314, 215] on button "Bold" at bounding box center [308, 207] width 17 height 17
click at [382, 209] on icon "Editor contextual toolbar" at bounding box center [385, 207] width 10 height 10
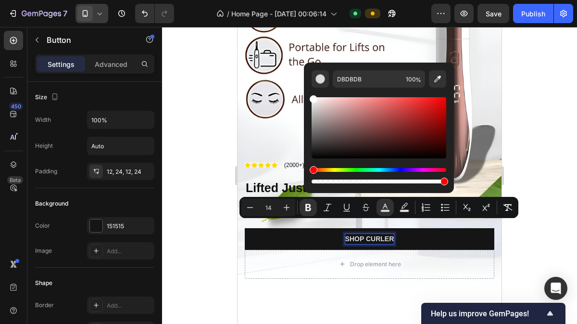
type input "FFFFFF"
drag, startPoint x: 315, startPoint y: 149, endPoint x: 307, endPoint y: 88, distance: 61.2
click at [307, 88] on div "FFFFFF 100 %" at bounding box center [379, 124] width 150 height 123
click at [531, 90] on div at bounding box center [369, 175] width 415 height 297
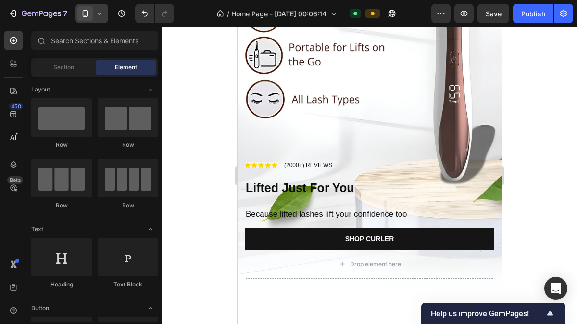
click at [559, 110] on div at bounding box center [369, 175] width 415 height 297
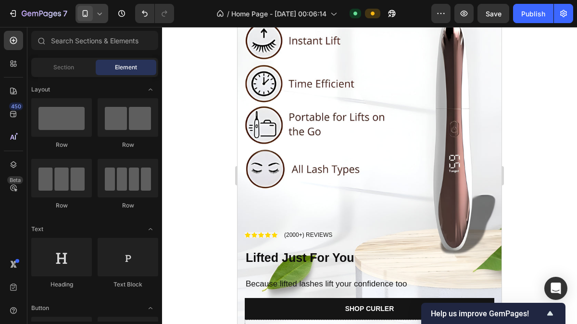
scroll to position [163, 0]
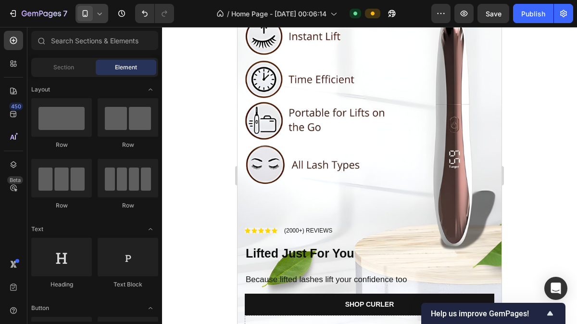
drag, startPoint x: 496, startPoint y: 165, endPoint x: 745, endPoint y: 167, distance: 248.6
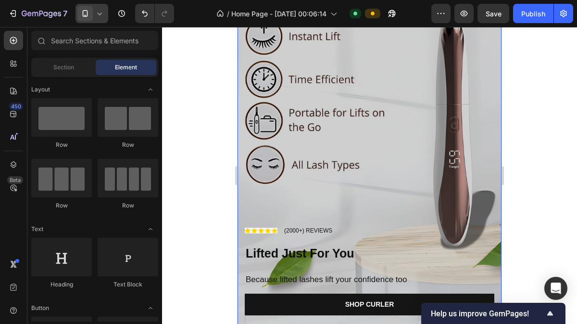
click at [349, 66] on div "Overlay" at bounding box center [370, 118] width 264 height 469
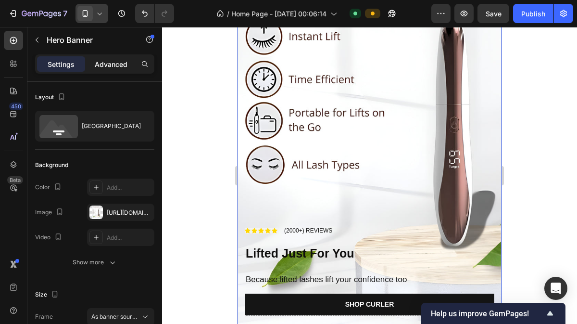
click at [116, 61] on p "Advanced" at bounding box center [111, 64] width 33 height 10
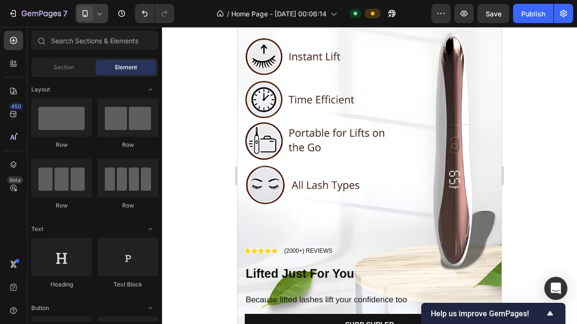
scroll to position [123, 0]
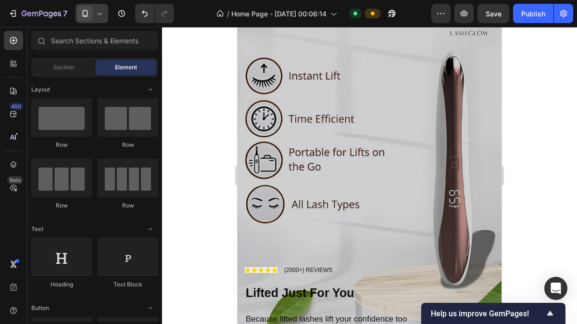
click at [392, 103] on div "Overlay" at bounding box center [370, 158] width 264 height 469
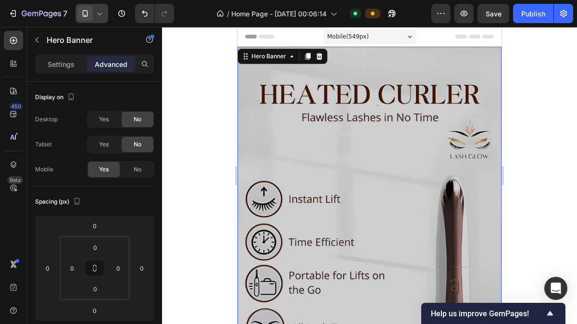
click at [381, 134] on div "Overlay" at bounding box center [370, 281] width 264 height 469
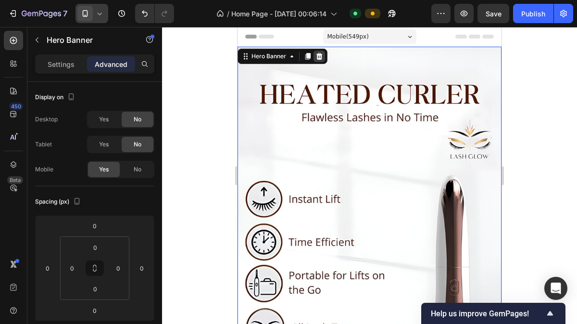
drag, startPoint x: 321, startPoint y: 57, endPoint x: 433, endPoint y: 88, distance: 116.2
click at [321, 57] on icon at bounding box center [319, 56] width 6 height 7
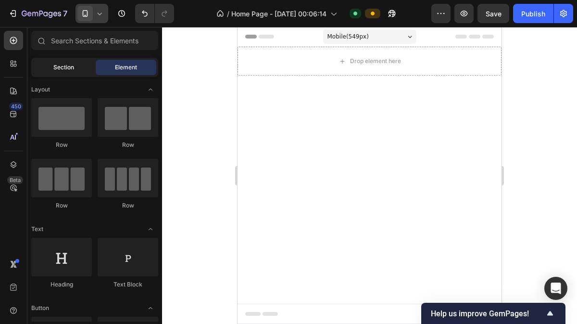
click at [81, 66] on div "Section" at bounding box center [63, 67] width 61 height 15
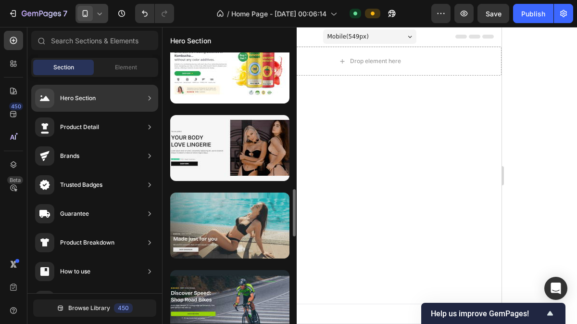
scroll to position [724, 0]
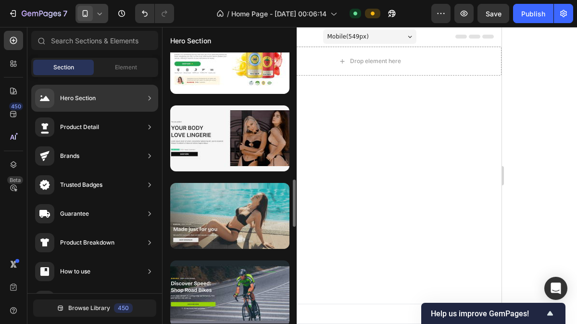
click at [217, 228] on div at bounding box center [229, 216] width 119 height 66
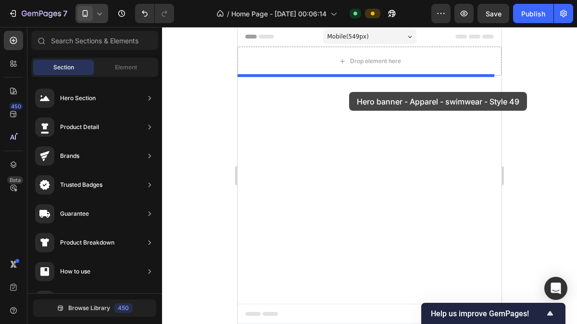
drag, startPoint x: 455, startPoint y: 255, endPoint x: 357, endPoint y: 66, distance: 212.9
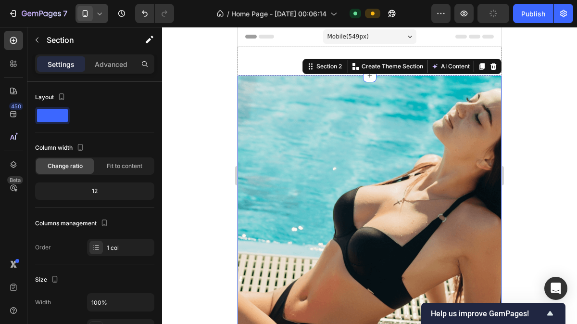
scroll to position [14, 0]
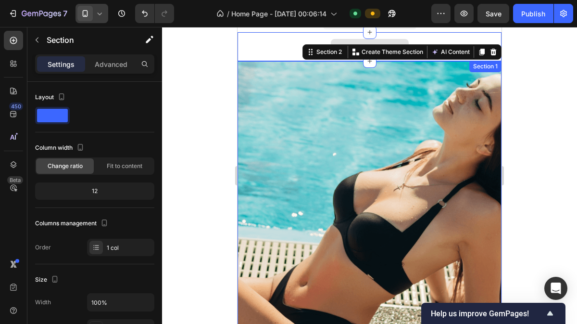
click at [283, 49] on div "Drop element here" at bounding box center [370, 46] width 264 height 29
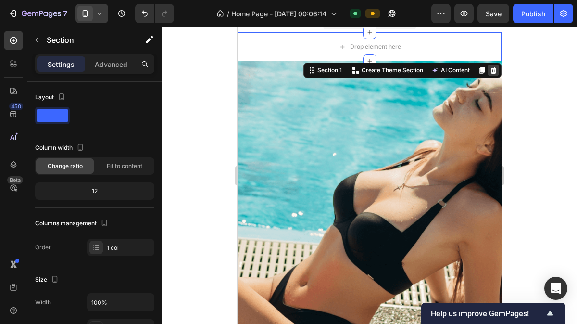
click at [490, 71] on icon at bounding box center [493, 70] width 6 height 7
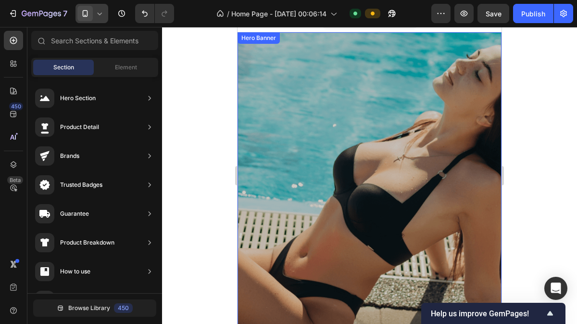
click at [369, 104] on div "Overlay" at bounding box center [370, 266] width 264 height 469
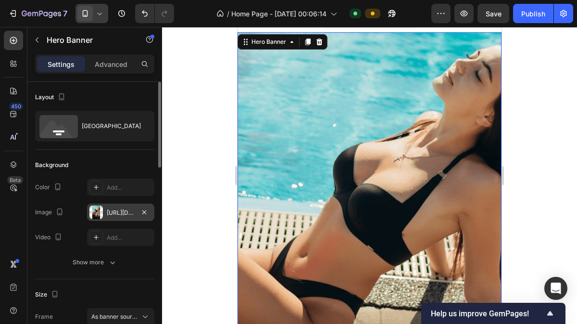
click at [112, 211] on div "[URL][DOMAIN_NAME]" at bounding box center [121, 212] width 28 height 9
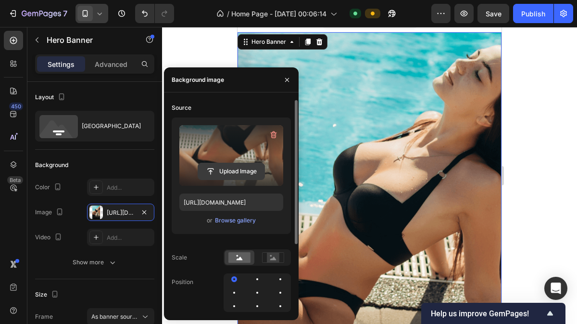
click at [227, 174] on input "file" at bounding box center [231, 171] width 66 height 16
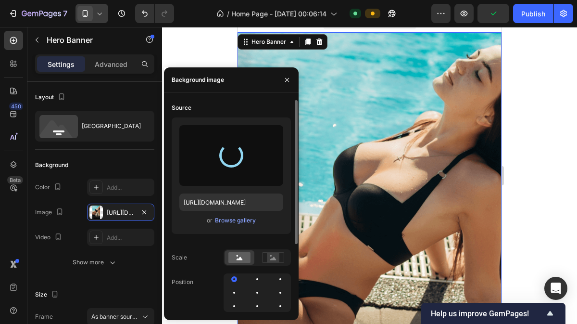
type input "[URL][DOMAIN_NAME]"
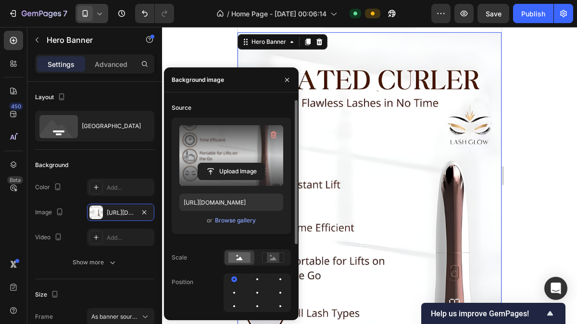
click at [544, 124] on div at bounding box center [369, 175] width 415 height 297
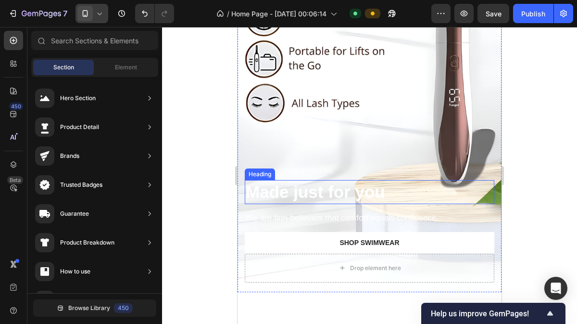
scroll to position [220, 0]
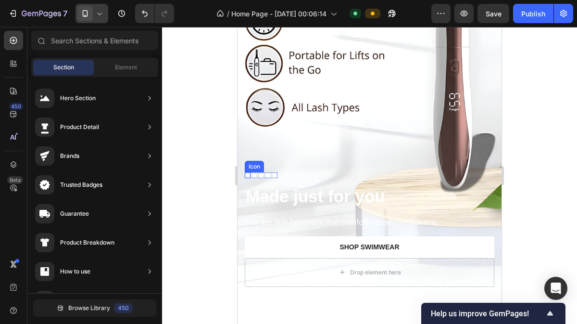
click at [246, 173] on icon at bounding box center [248, 175] width 6 height 5
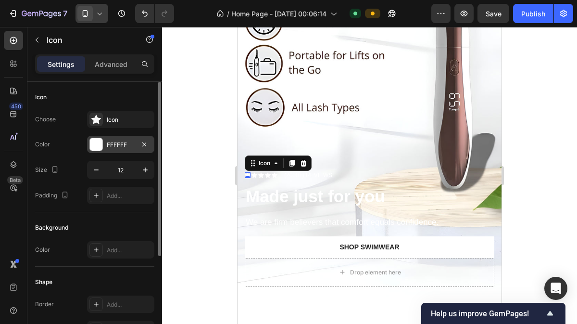
click at [135, 146] on div "FFFFFF" at bounding box center [121, 144] width 28 height 9
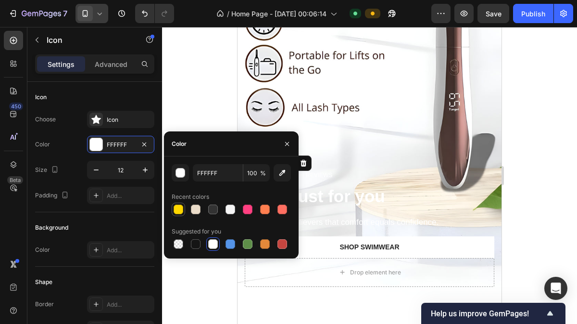
click at [176, 213] on div at bounding box center [179, 209] width 10 height 10
type input "FFD700"
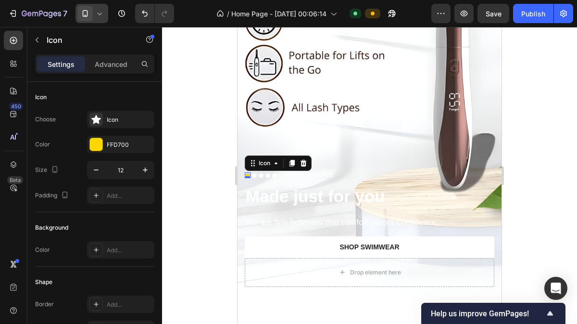
click at [195, 108] on div at bounding box center [369, 175] width 415 height 297
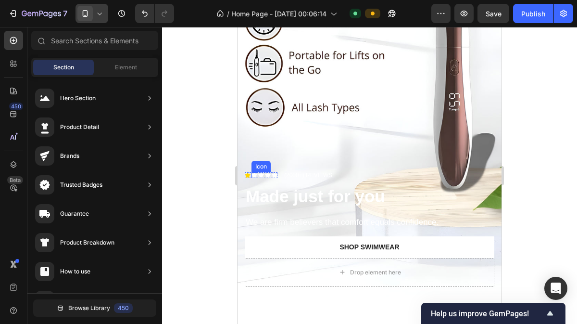
click at [253, 173] on icon at bounding box center [254, 175] width 6 height 5
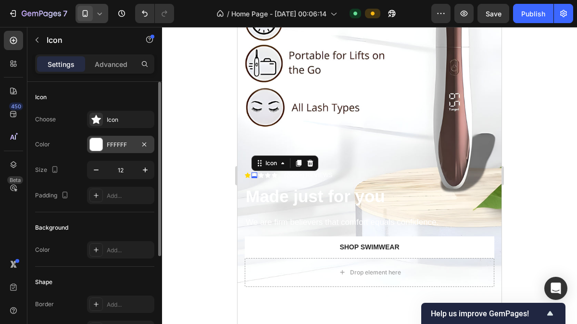
click at [126, 144] on div "FFFFFF" at bounding box center [121, 144] width 28 height 9
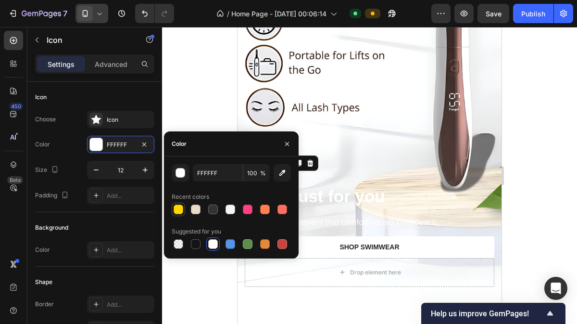
click at [180, 209] on div at bounding box center [179, 209] width 10 height 10
type input "FFD700"
click at [189, 100] on div at bounding box center [369, 175] width 415 height 297
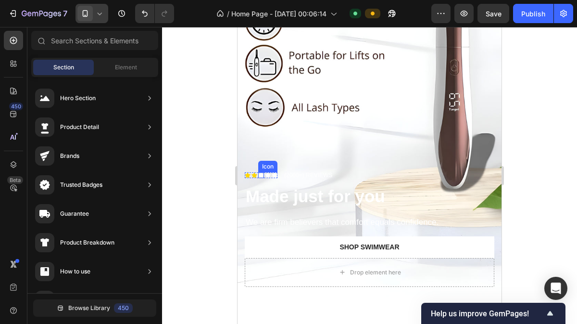
click at [261, 173] on icon at bounding box center [261, 175] width 6 height 5
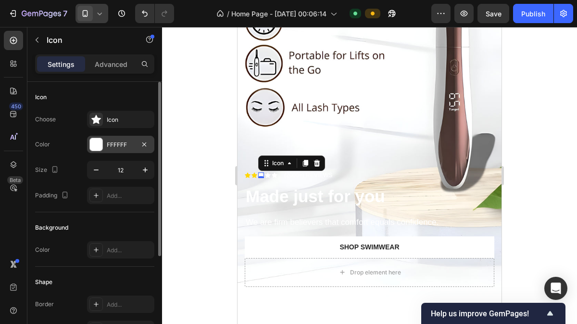
click at [126, 142] on div "FFFFFF" at bounding box center [121, 144] width 28 height 9
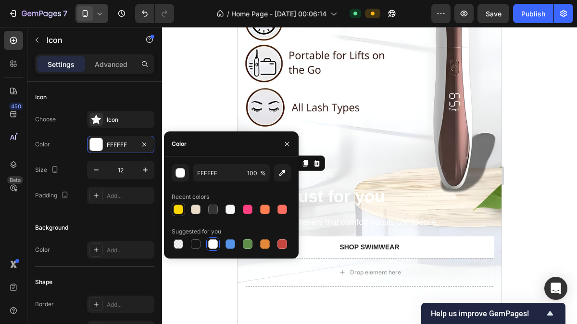
click at [181, 209] on div at bounding box center [179, 209] width 10 height 10
type input "FFD700"
click at [199, 90] on div at bounding box center [369, 175] width 415 height 297
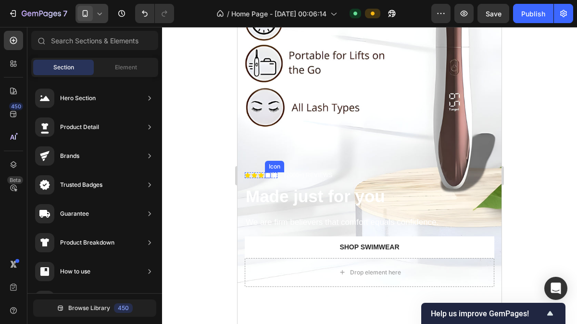
click at [267, 173] on icon at bounding box center [268, 175] width 6 height 5
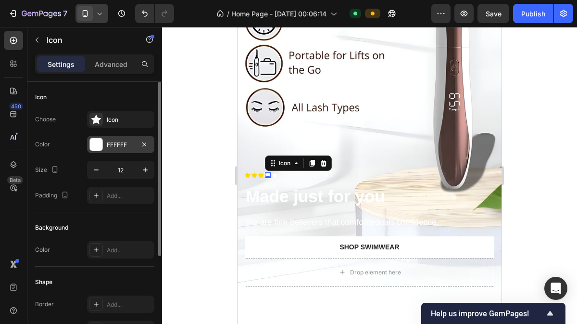
click at [138, 146] on div "FFFFFF" at bounding box center [120, 144] width 67 height 17
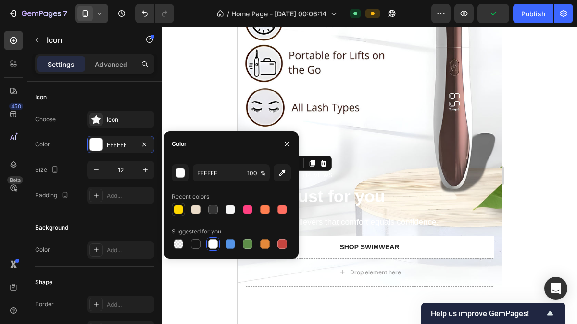
click at [177, 204] on div at bounding box center [179, 209] width 12 height 12
type input "FFD700"
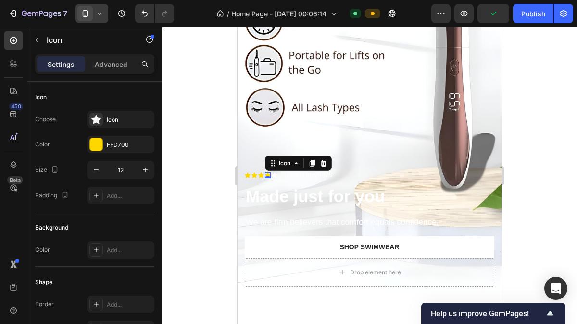
click at [196, 110] on div at bounding box center [369, 175] width 415 height 297
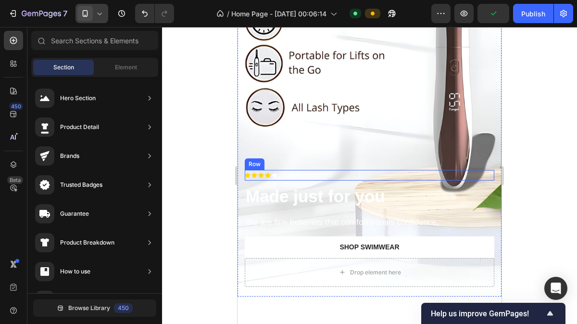
click at [275, 173] on icon at bounding box center [275, 175] width 6 height 5
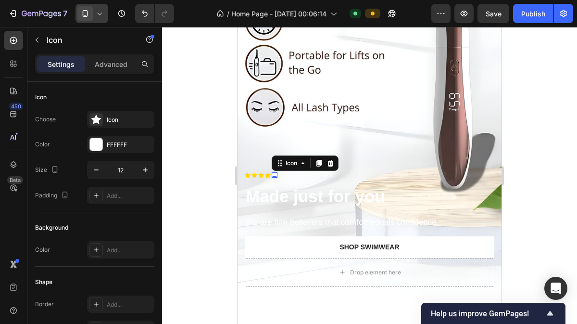
click at [203, 152] on div at bounding box center [369, 175] width 415 height 297
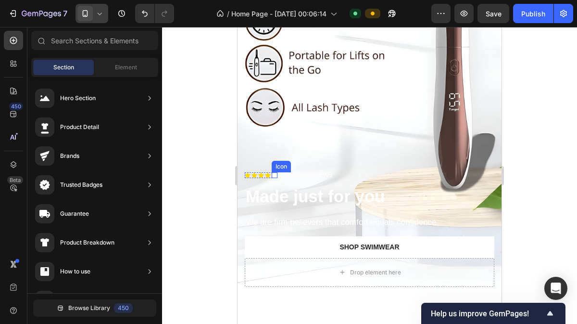
click at [273, 173] on icon at bounding box center [275, 175] width 6 height 5
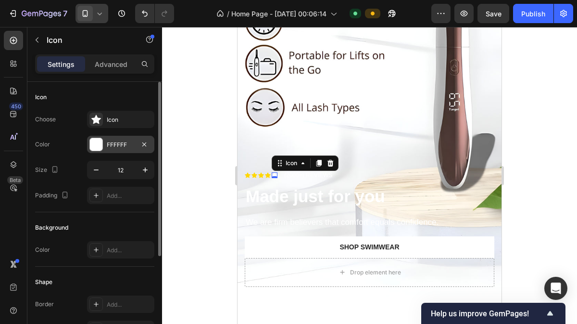
click at [122, 141] on div "FFFFFF" at bounding box center [121, 144] width 28 height 9
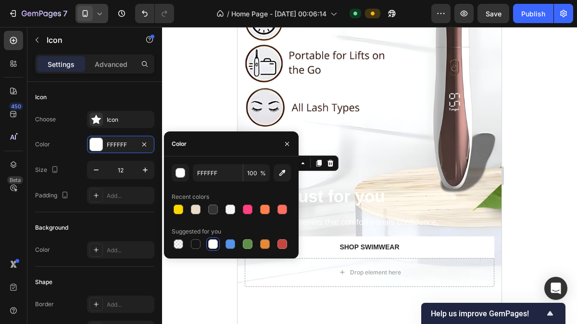
click at [175, 205] on div at bounding box center [179, 209] width 10 height 10
type input "FFD700"
click at [175, 87] on div at bounding box center [369, 175] width 415 height 297
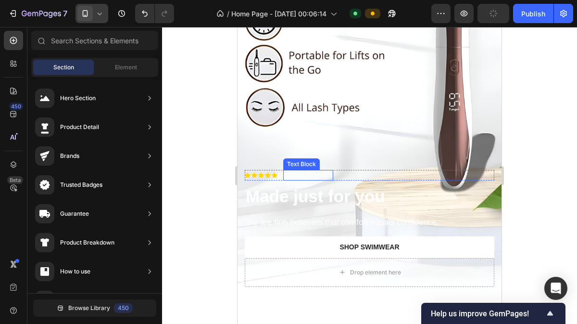
click at [299, 171] on p "(2000+) REVIEWS" at bounding box center [308, 175] width 48 height 9
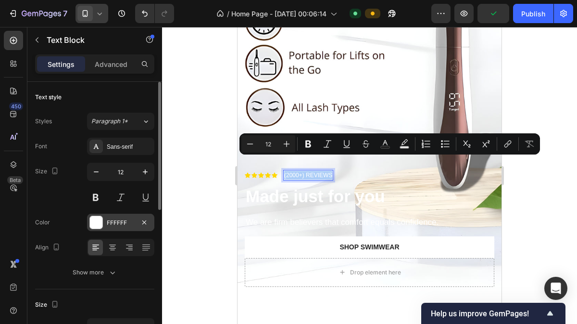
click at [107, 223] on div "FFFFFF" at bounding box center [121, 222] width 28 height 9
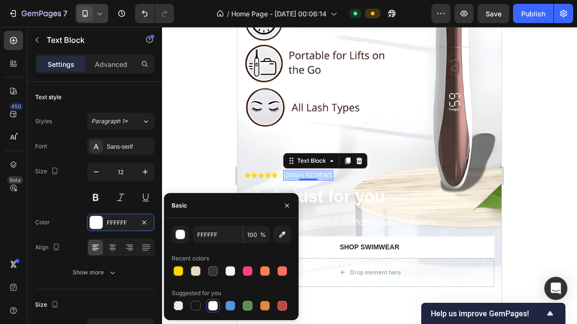
click at [194, 303] on div at bounding box center [196, 306] width 10 height 10
type input "151515"
click at [164, 134] on div at bounding box center [369, 175] width 415 height 297
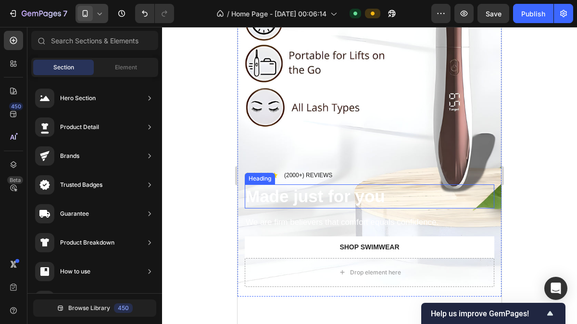
click at [272, 187] on strong "Made just for you" at bounding box center [315, 196] width 139 height 19
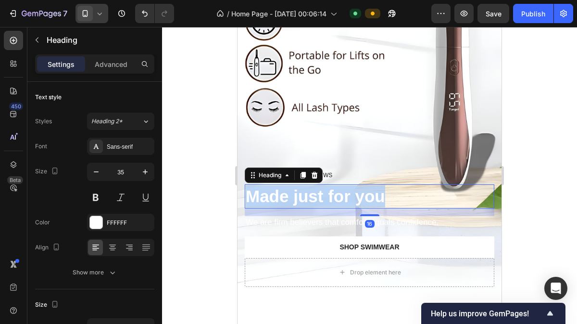
click at [272, 187] on strong "Made just for you" at bounding box center [315, 196] width 139 height 19
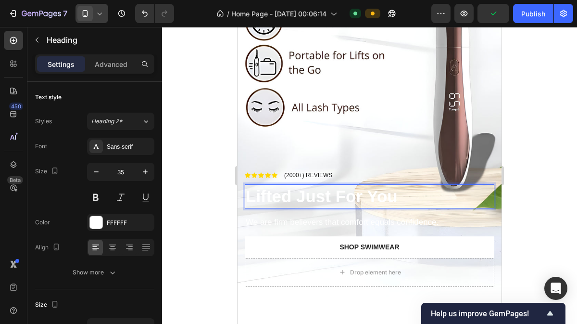
click at [272, 187] on strong "Lifted Just For You" at bounding box center [322, 196] width 152 height 19
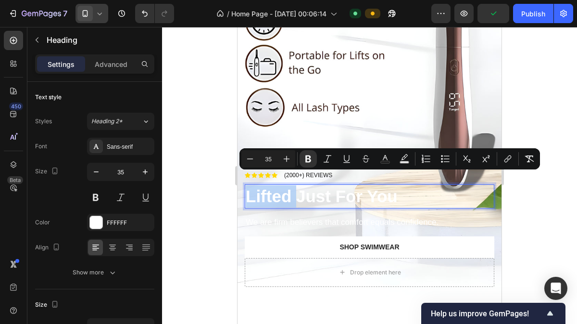
click at [272, 187] on strong "Lifted Just For You" at bounding box center [322, 196] width 152 height 19
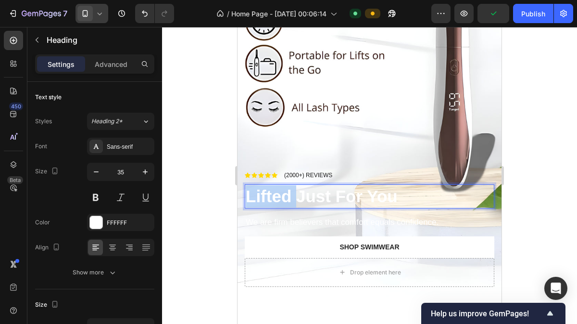
click at [272, 187] on strong "Lifted Just For You" at bounding box center [322, 196] width 152 height 19
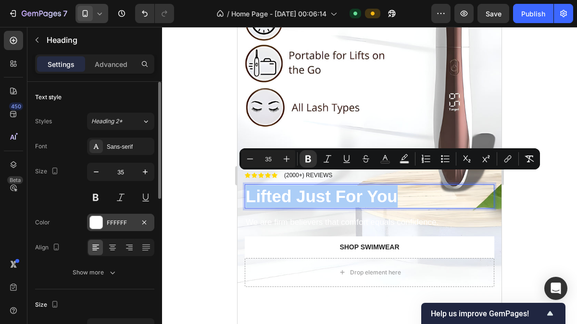
click at [109, 225] on div "FFFFFF" at bounding box center [121, 222] width 28 height 9
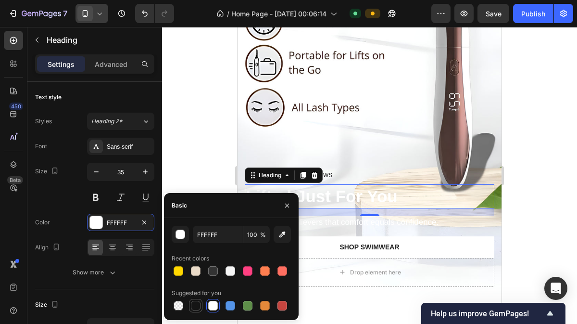
click at [191, 302] on div at bounding box center [196, 306] width 12 height 12
type input "151515"
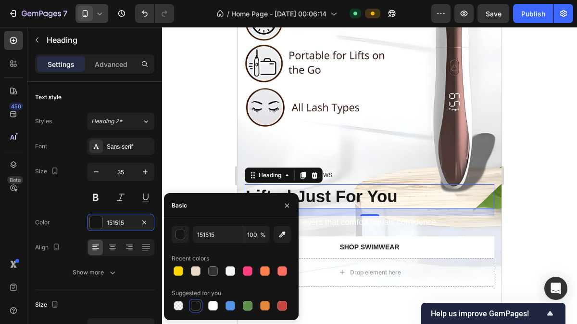
click at [180, 140] on div at bounding box center [369, 175] width 415 height 297
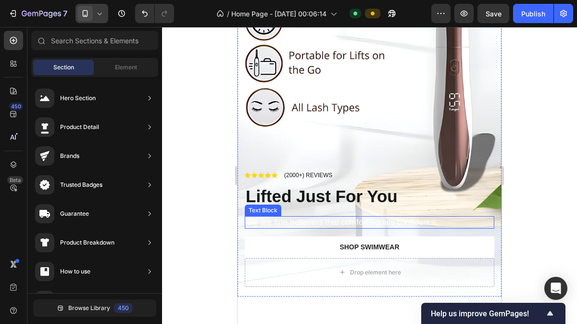
click at [315, 217] on p "We are firm believers that comfort equals confidence." at bounding box center [370, 222] width 248 height 11
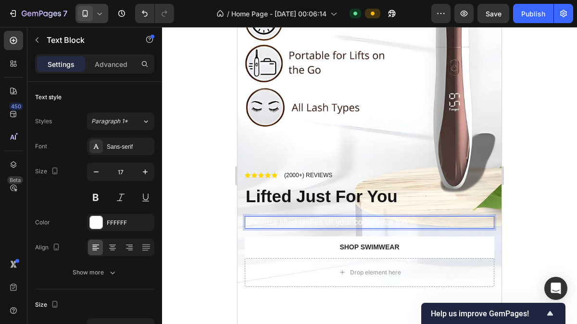
click at [315, 217] on p "Because lifted lashes lift your confidence too" at bounding box center [370, 222] width 248 height 11
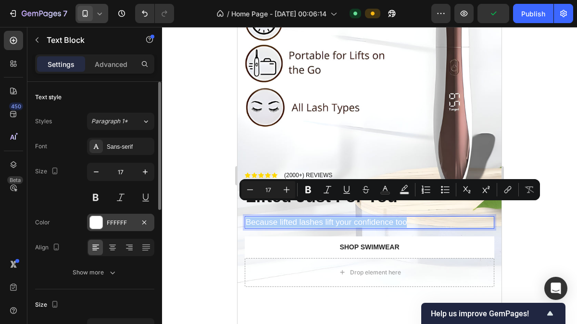
click at [117, 226] on div "FFFFFF" at bounding box center [120, 222] width 67 height 17
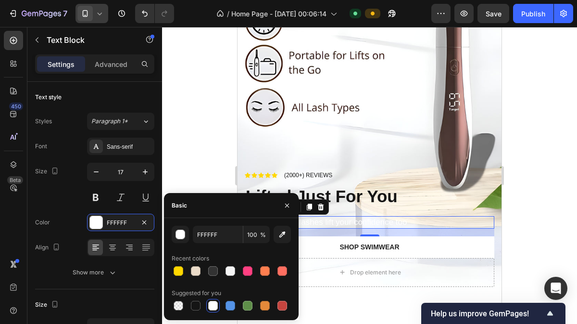
click at [197, 304] on div at bounding box center [196, 306] width 10 height 10
type input "151515"
click at [175, 135] on div at bounding box center [369, 175] width 415 height 297
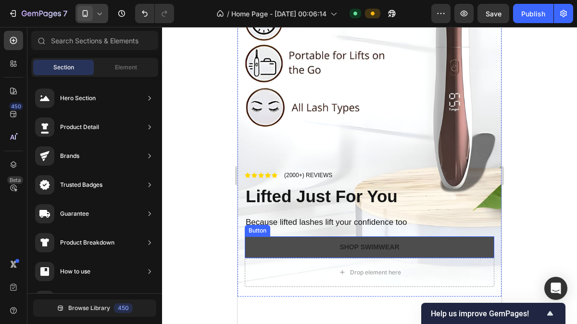
click at [298, 240] on button "Shop Swimwear" at bounding box center [370, 247] width 250 height 22
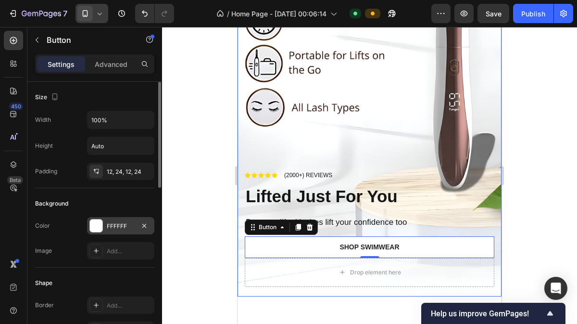
click at [119, 226] on div "FFFFFF" at bounding box center [121, 226] width 28 height 9
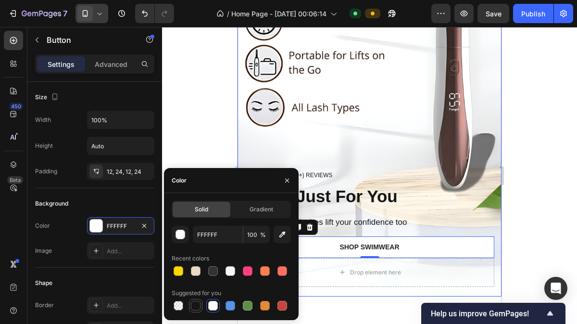
click at [196, 304] on div at bounding box center [196, 306] width 10 height 10
type input "151515"
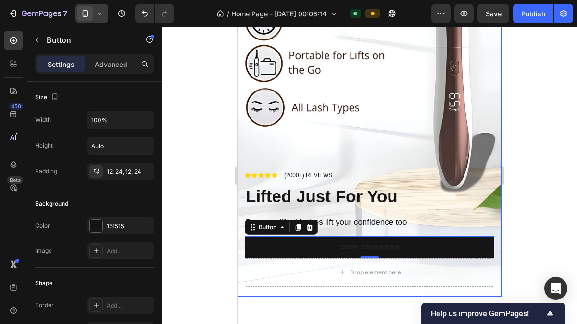
click at [169, 155] on div at bounding box center [369, 175] width 415 height 297
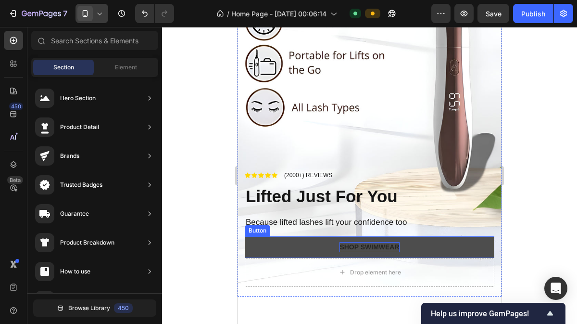
click at [362, 242] on div "Shop Swimwear" at bounding box center [369, 247] width 60 height 10
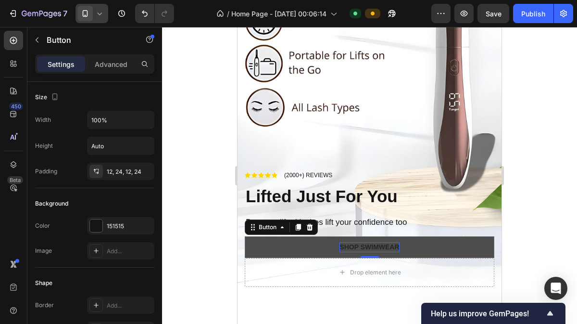
click at [351, 242] on div "Shop Swimwear" at bounding box center [369, 247] width 60 height 10
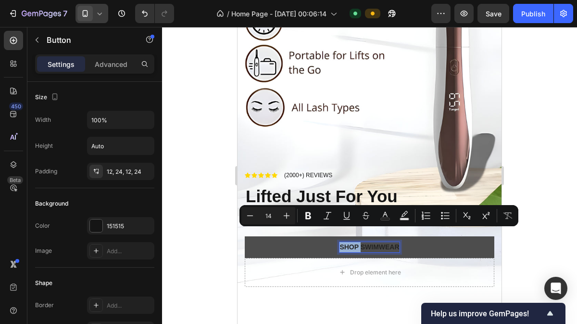
click at [351, 242] on p "Shop Swimwear" at bounding box center [369, 247] width 60 height 10
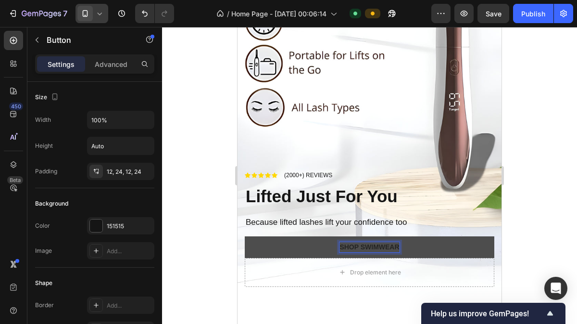
click at [351, 242] on p "Shop Swimwear" at bounding box center [369, 247] width 60 height 10
click at [245, 236] on button "Shop" at bounding box center [370, 247] width 250 height 22
click at [351, 242] on p "Shop curler" at bounding box center [369, 247] width 49 height 10
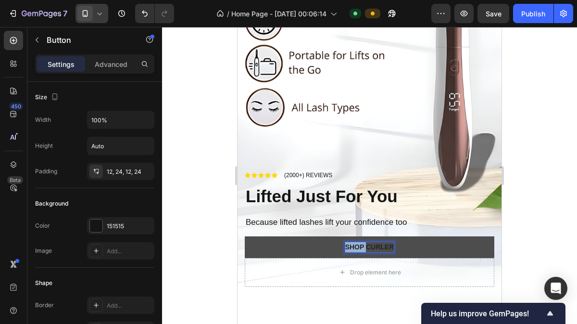
click at [351, 242] on p "Shop curler" at bounding box center [369, 247] width 49 height 10
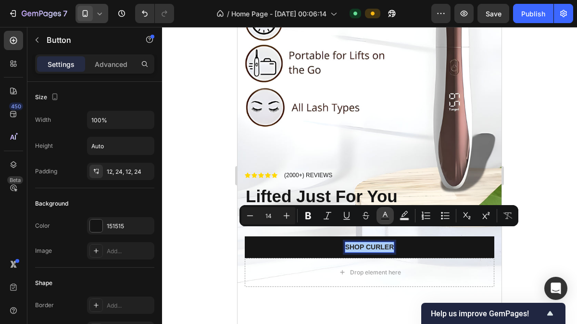
click at [385, 218] on rect "Editor contextual toolbar" at bounding box center [385, 219] width 9 height 2
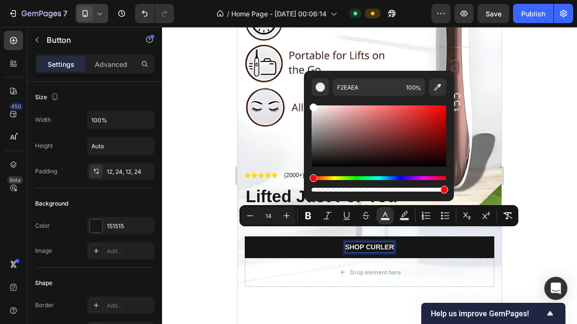
type input "FFFFFF"
drag, startPoint x: 316, startPoint y: 108, endPoint x: 311, endPoint y: 105, distance: 6.5
click at [312, 105] on div "Editor contextual toolbar" at bounding box center [379, 135] width 135 height 61
click at [538, 111] on div at bounding box center [369, 175] width 415 height 297
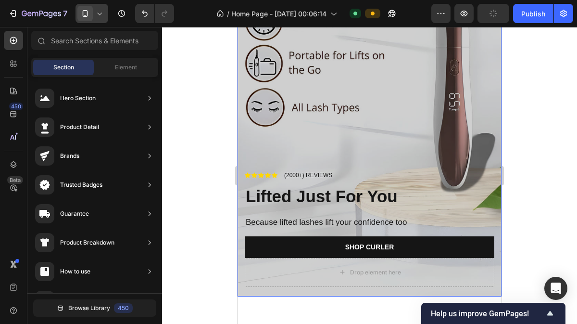
click at [357, 98] on div "Overlay" at bounding box center [370, 61] width 264 height 469
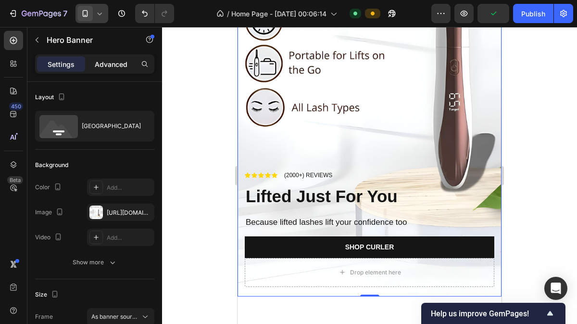
click at [123, 61] on p "Advanced" at bounding box center [111, 64] width 33 height 10
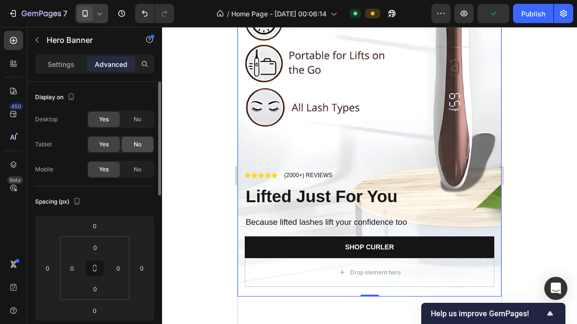
click at [133, 170] on div "No" at bounding box center [138, 169] width 32 height 15
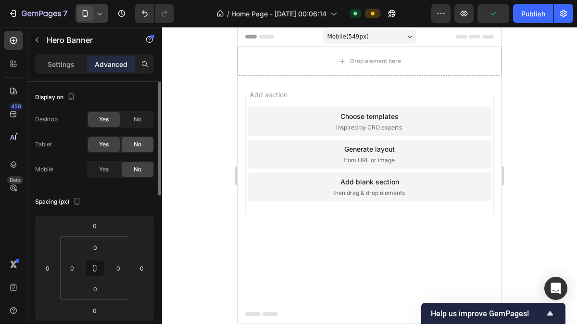
scroll to position [0, 0]
click at [110, 165] on div "Yes" at bounding box center [104, 169] width 32 height 15
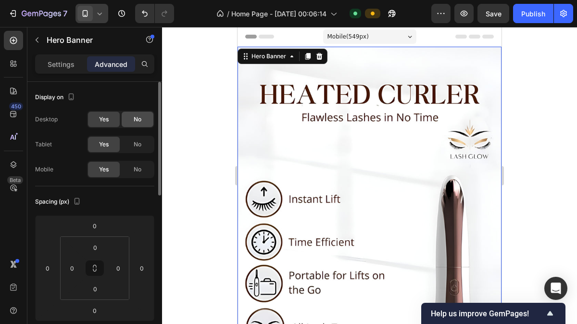
click at [140, 114] on div "No" at bounding box center [138, 119] width 32 height 15
click at [138, 136] on div "Yes No" at bounding box center [120, 144] width 67 height 17
click at [138, 137] on div "No" at bounding box center [138, 144] width 32 height 15
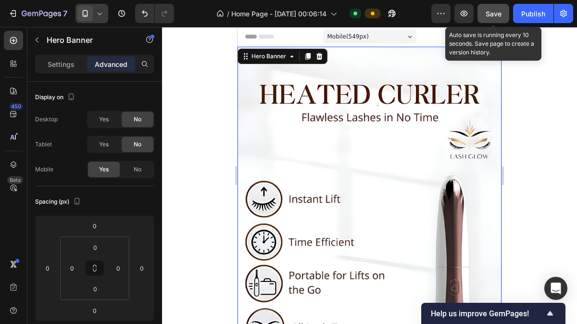
click at [483, 13] on button "Save" at bounding box center [494, 13] width 32 height 19
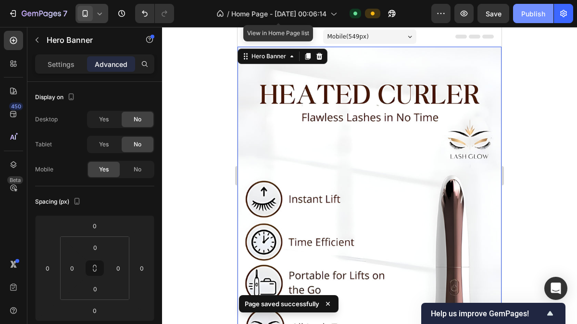
click at [524, 11] on div "Publish" at bounding box center [533, 14] width 24 height 10
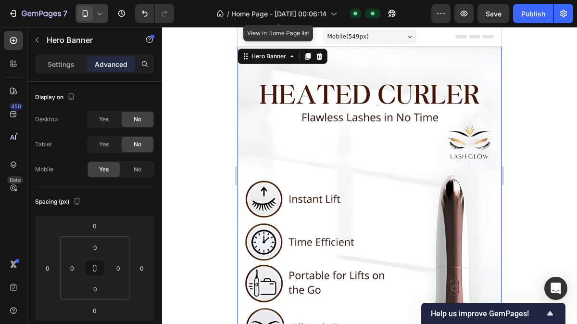
click at [97, 14] on icon at bounding box center [100, 14] width 10 height 10
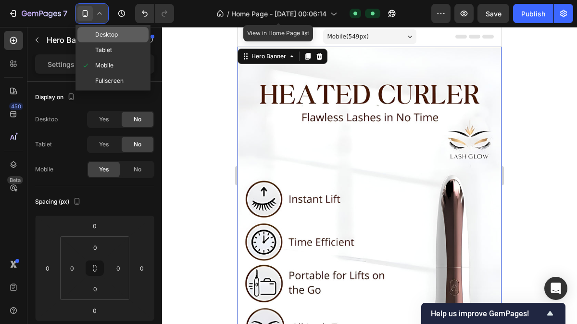
click at [103, 34] on span "Desktop" at bounding box center [106, 35] width 23 height 10
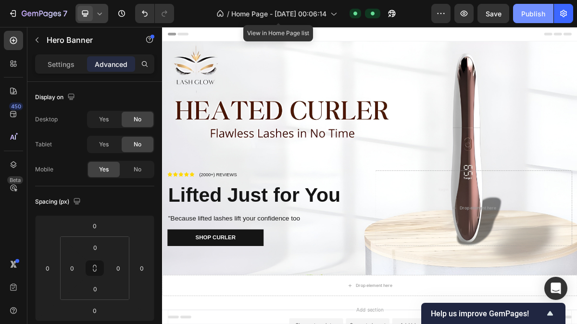
click at [531, 19] on button "Publish" at bounding box center [533, 13] width 40 height 19
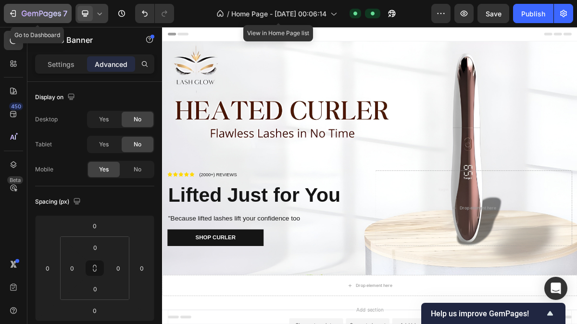
click at [9, 9] on icon "button" at bounding box center [13, 14] width 10 height 10
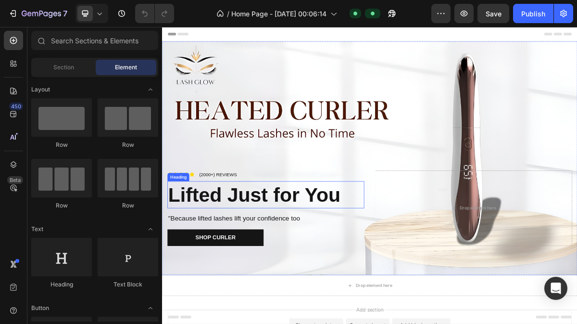
click at [320, 261] on h2 "Lifted Just for You" at bounding box center [306, 260] width 274 height 38
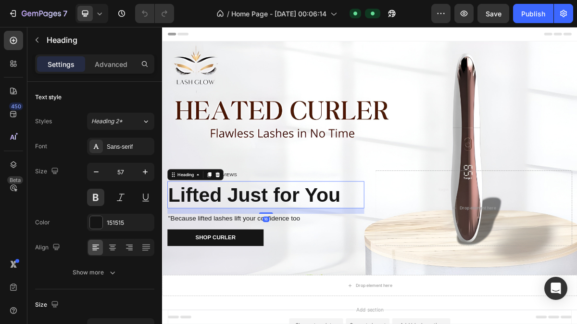
click at [320, 261] on h2 "Lifted Just for You" at bounding box center [306, 260] width 274 height 38
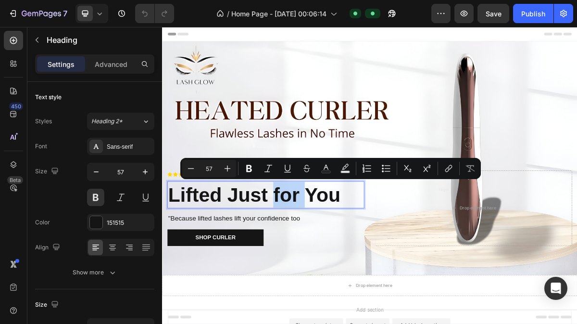
click at [320, 261] on p "Lifted Just for You" at bounding box center [306, 260] width 272 height 36
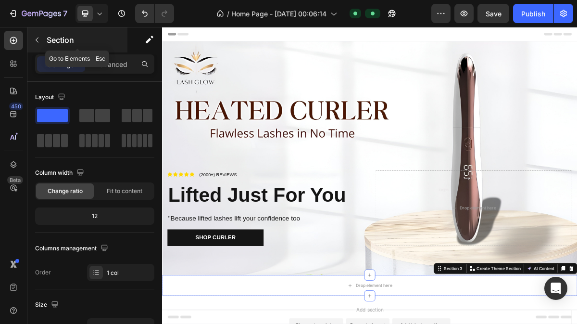
click at [45, 36] on div "Section" at bounding box center [77, 39] width 100 height 25
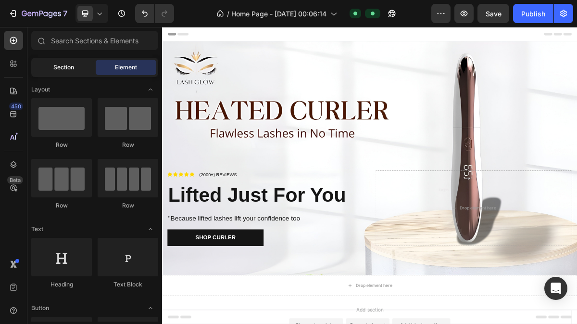
click at [63, 63] on span "Section" at bounding box center [63, 67] width 21 height 9
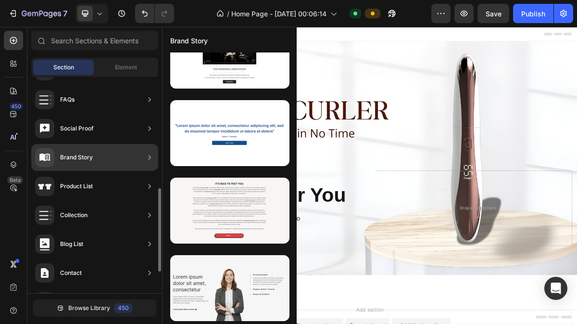
scroll to position [111, 0]
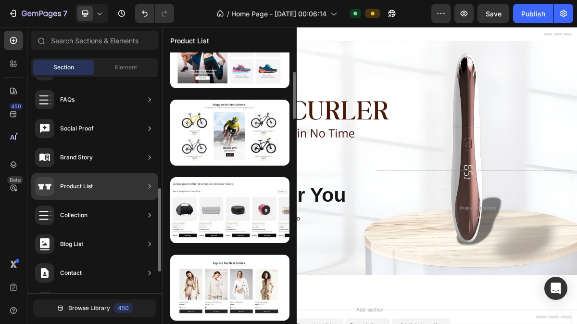
click at [87, 188] on div "Product List" at bounding box center [76, 186] width 33 height 10
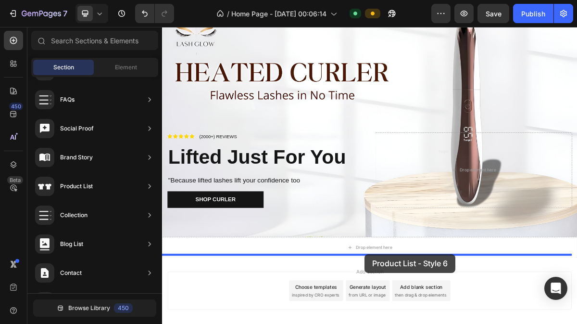
scroll to position [335, 0]
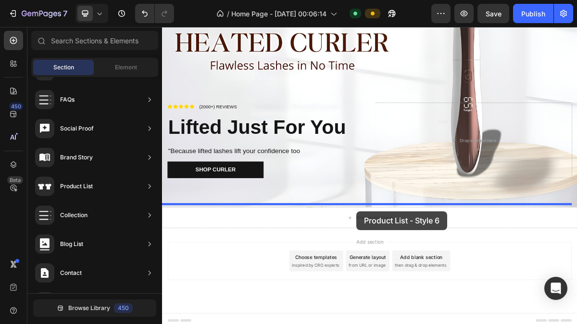
drag, startPoint x: 386, startPoint y: 305, endPoint x: 432, endPoint y: 282, distance: 51.6
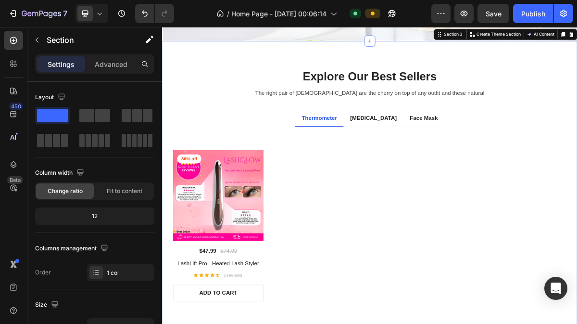
scroll to position [572, 0]
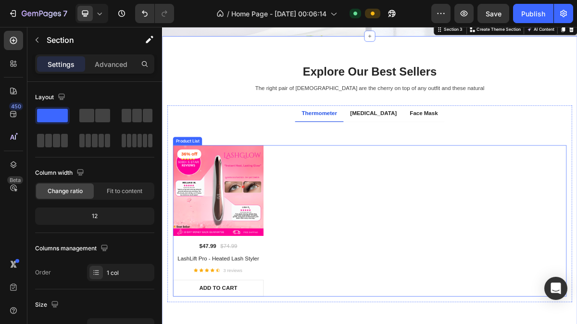
click at [398, 242] on div "36% off Product Badge (P) Images $47.99 (P) Price (P) Price $74.99 (P) Price (P…" at bounding box center [450, 296] width 547 height 211
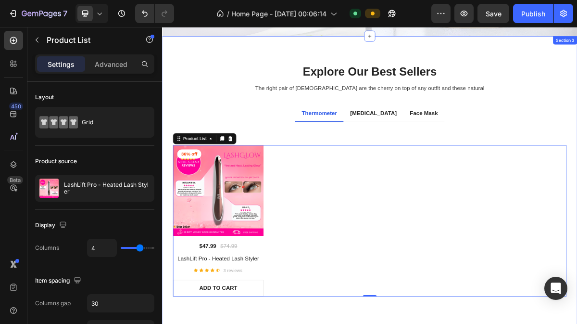
click at [257, 58] on div "Explore Our Best Sellers Heading The right pair of sunnies are the cherry on to…" at bounding box center [450, 250] width 577 height 422
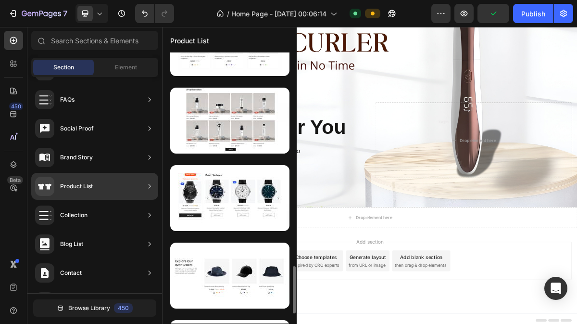
scroll to position [1207, 0]
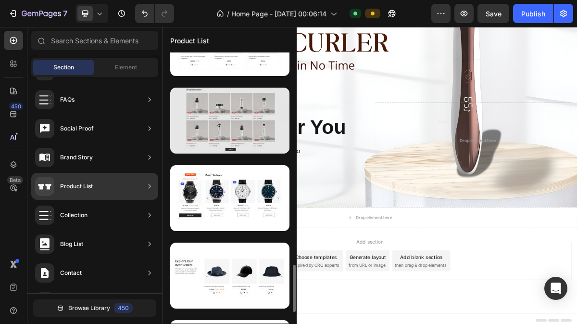
click at [233, 120] on div at bounding box center [229, 121] width 119 height 66
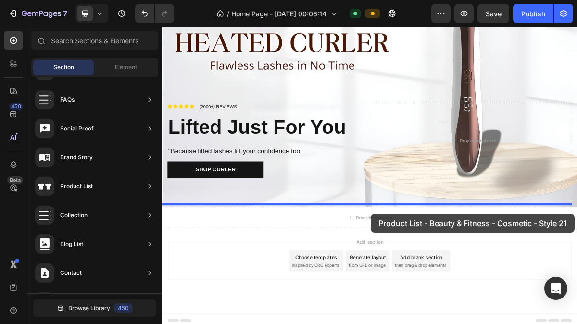
drag, startPoint x: 395, startPoint y: 147, endPoint x: 452, endPoint y: 287, distance: 151.0
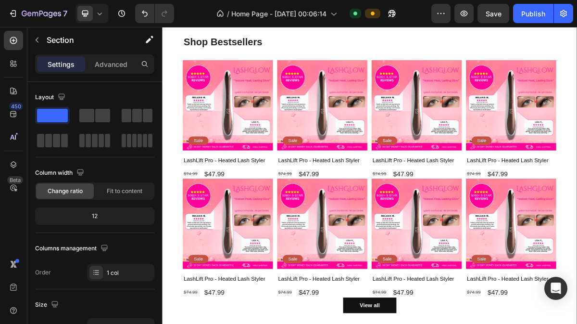
scroll to position [559, 0]
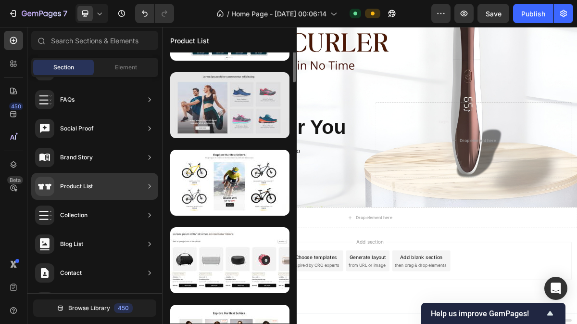
scroll to position [0, 0]
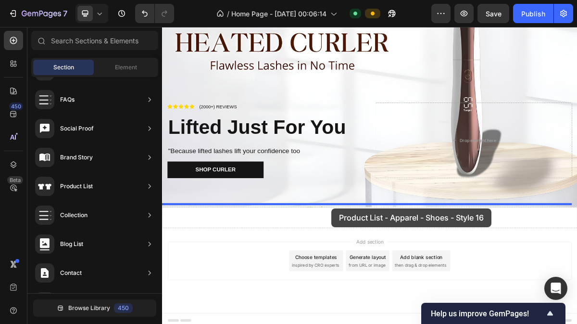
drag, startPoint x: 393, startPoint y: 203, endPoint x: 397, endPoint y: 281, distance: 77.5
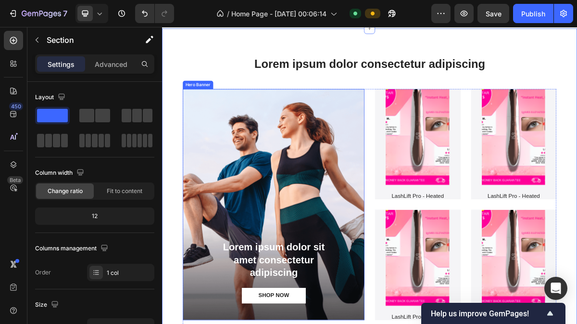
scroll to position [610, 0]
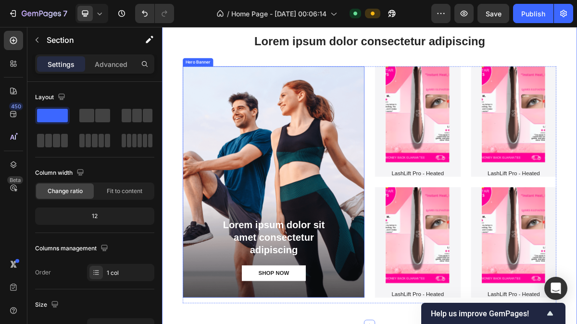
click at [331, 221] on div "Background Image" at bounding box center [317, 241] width 252 height 321
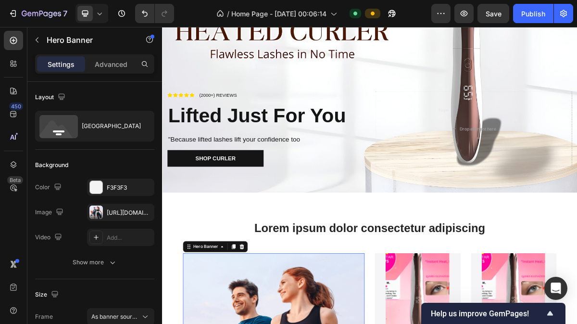
scroll to position [341, 0]
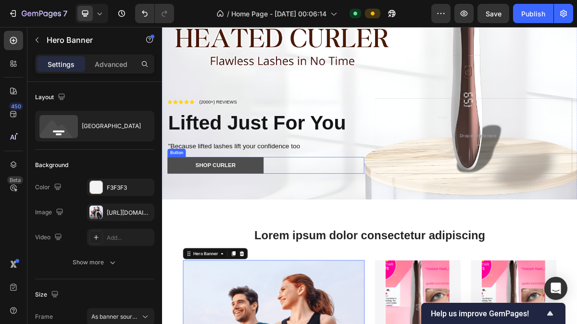
click at [284, 213] on button "shop Curler" at bounding box center [236, 218] width 134 height 23
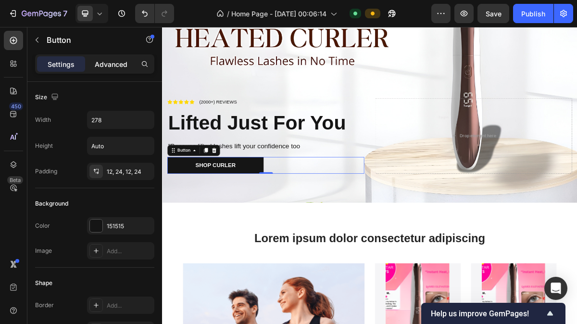
click at [121, 63] on p "Advanced" at bounding box center [111, 64] width 33 height 10
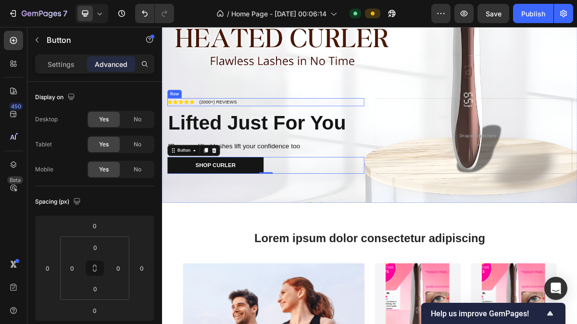
click at [385, 126] on div "Icon Icon Icon Icon Icon Icon List (2000+) REVIEWS Text Block Row" at bounding box center [306, 132] width 274 height 12
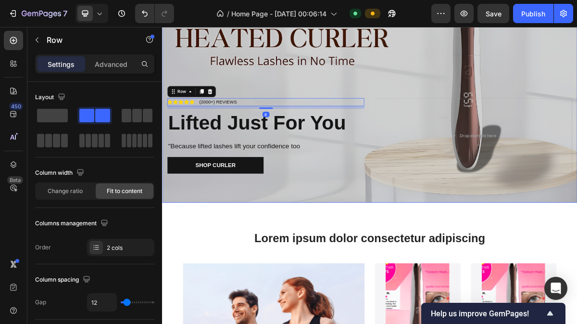
click at [454, 96] on div "Overlay" at bounding box center [450, 108] width 577 height 325
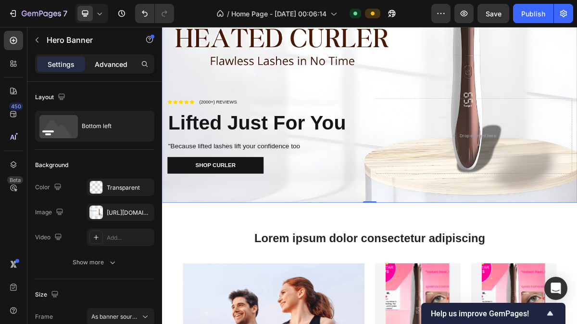
click at [120, 65] on p "Advanced" at bounding box center [111, 64] width 33 height 10
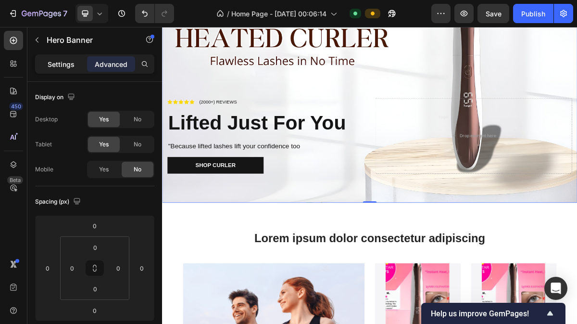
click at [61, 61] on p "Settings" at bounding box center [61, 64] width 27 height 10
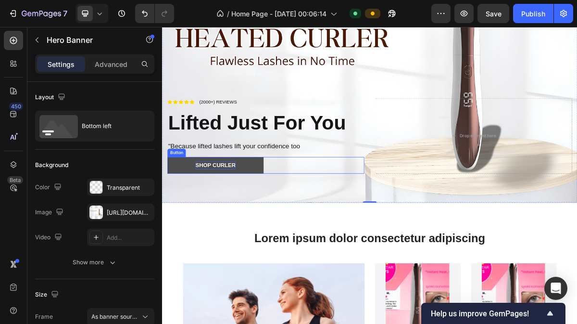
click at [223, 214] on span "shop Curler" at bounding box center [236, 218] width 56 height 8
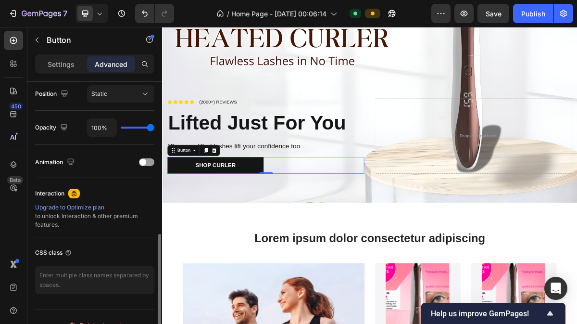
scroll to position [357, 0]
click at [72, 189] on icon at bounding box center [74, 191] width 5 height 5
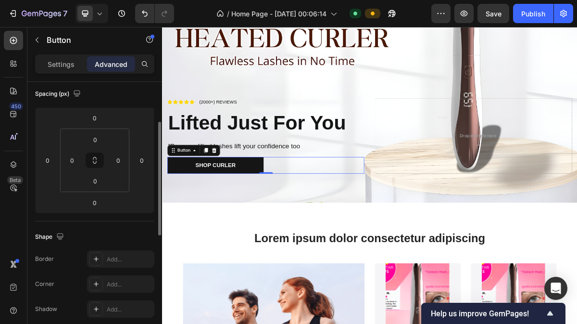
scroll to position [98, 0]
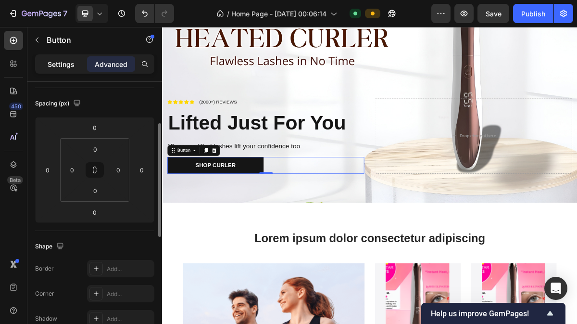
click at [72, 69] on p "Settings" at bounding box center [61, 64] width 27 height 10
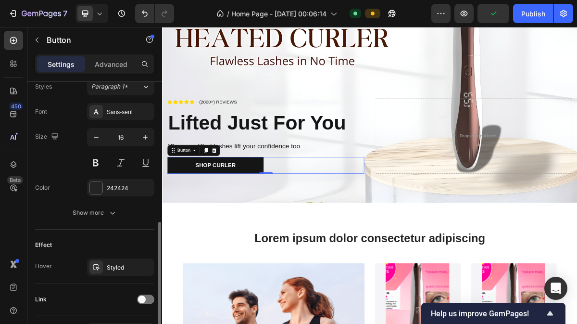
scroll to position [359, 0]
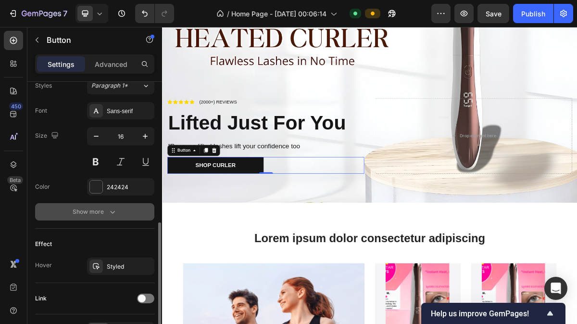
click at [88, 208] on div "Show more" at bounding box center [95, 212] width 45 height 10
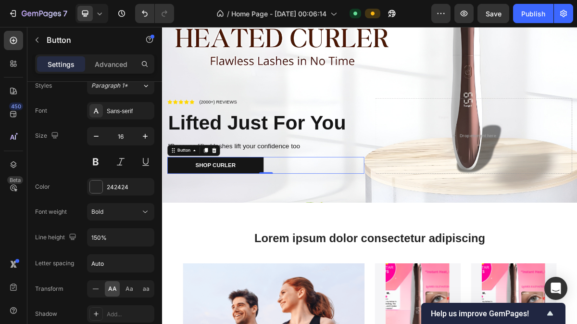
scroll to position [544, 0]
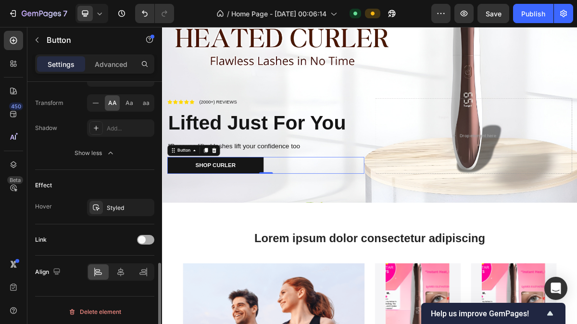
click at [142, 236] on span at bounding box center [142, 240] width 8 height 8
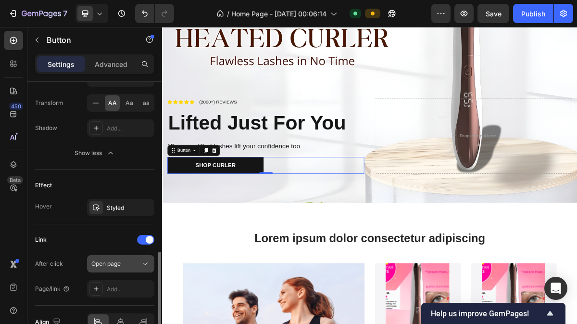
click at [118, 261] on span "Open page" at bounding box center [105, 263] width 29 height 7
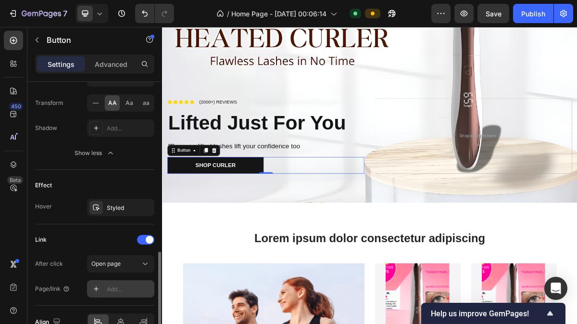
click at [120, 286] on div "Add..." at bounding box center [129, 289] width 45 height 9
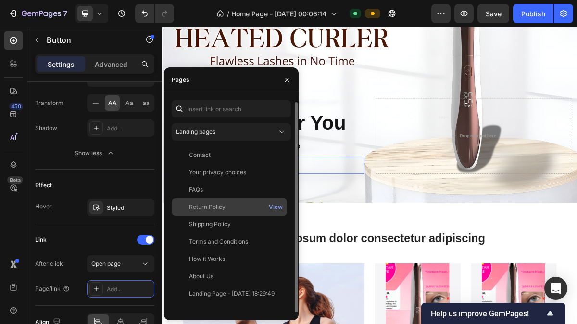
scroll to position [1, 0]
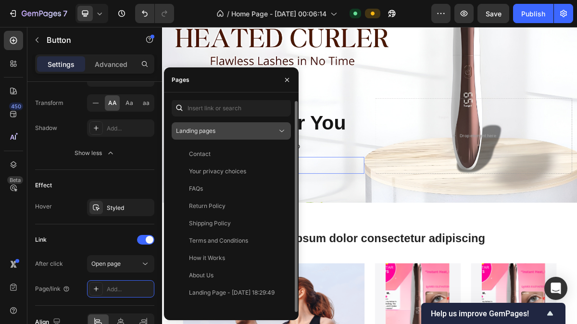
click at [222, 133] on div "Landing pages" at bounding box center [226, 130] width 101 height 9
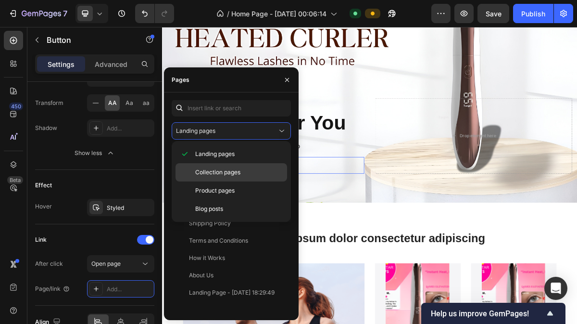
click at [218, 170] on span "Collection pages" at bounding box center [217, 172] width 45 height 9
